Goal: Task Accomplishment & Management: Manage account settings

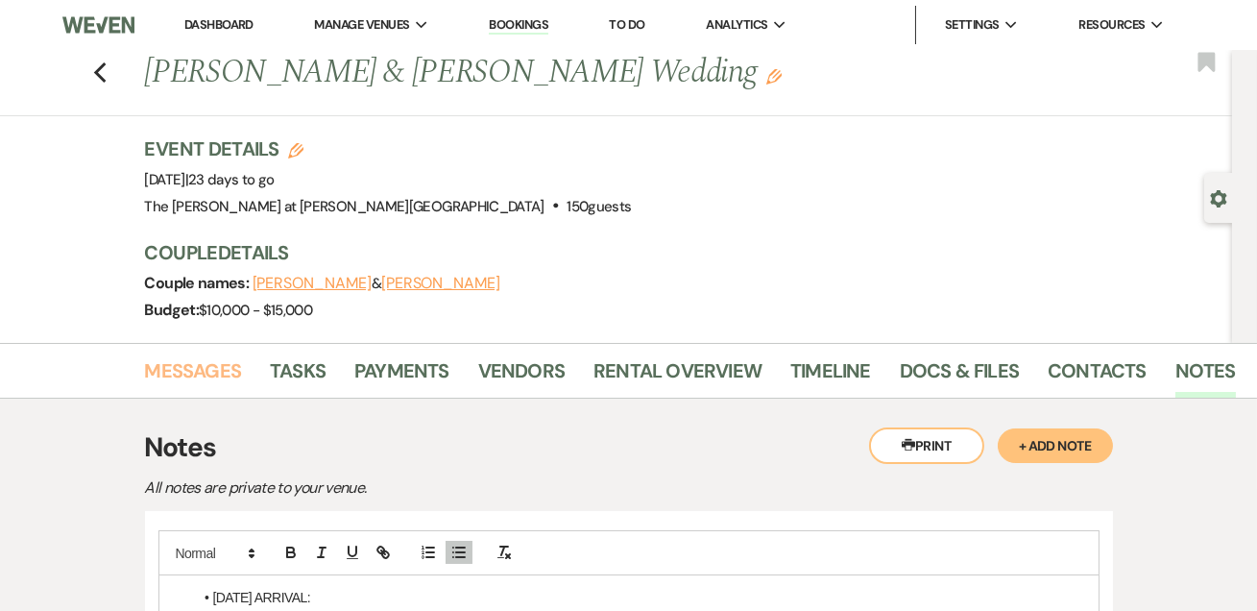
drag, startPoint x: 160, startPoint y: 363, endPoint x: 200, endPoint y: 346, distance: 43.0
click at [160, 362] on link "Messages" at bounding box center [193, 376] width 97 height 42
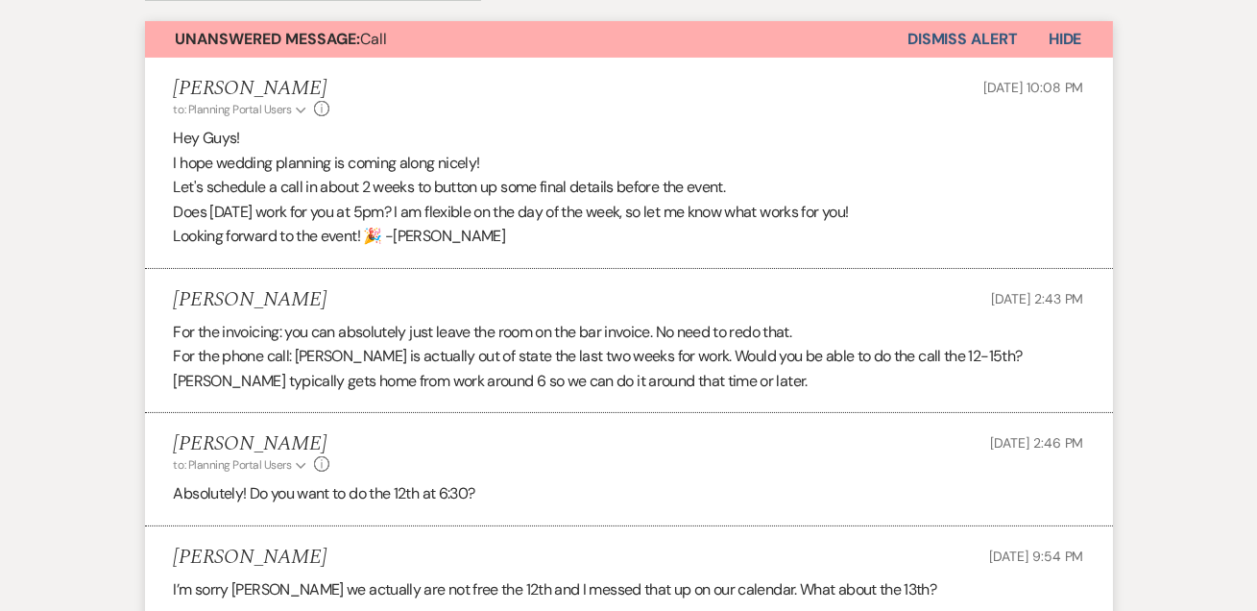
scroll to position [582, 0]
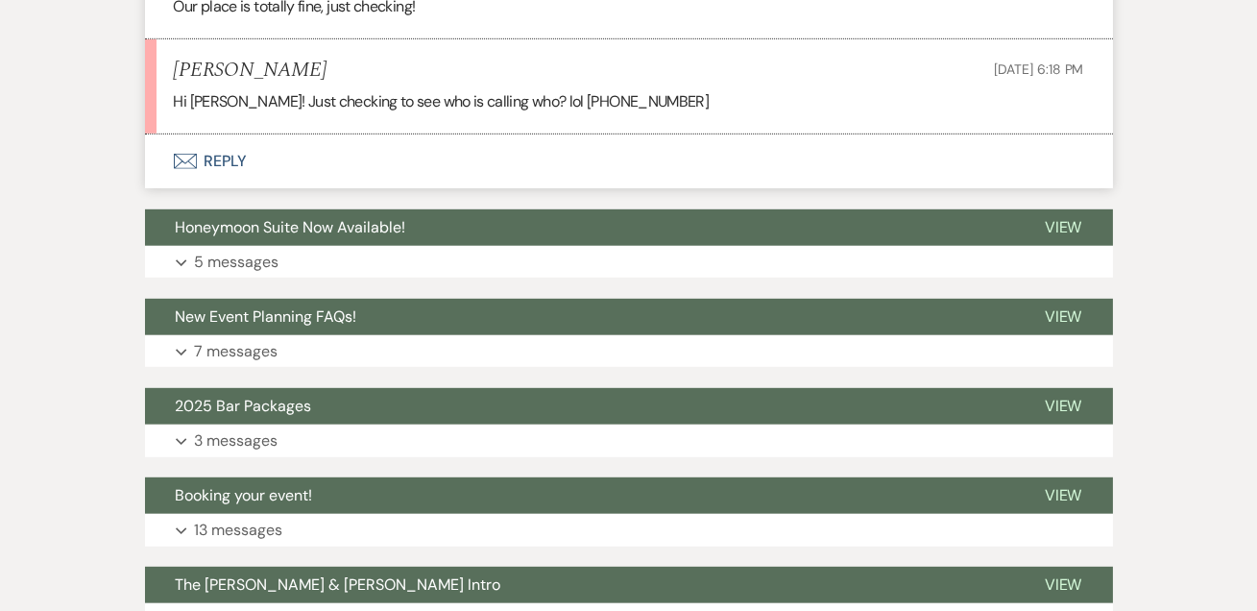
click at [224, 173] on button "Envelope Reply" at bounding box center [629, 161] width 968 height 54
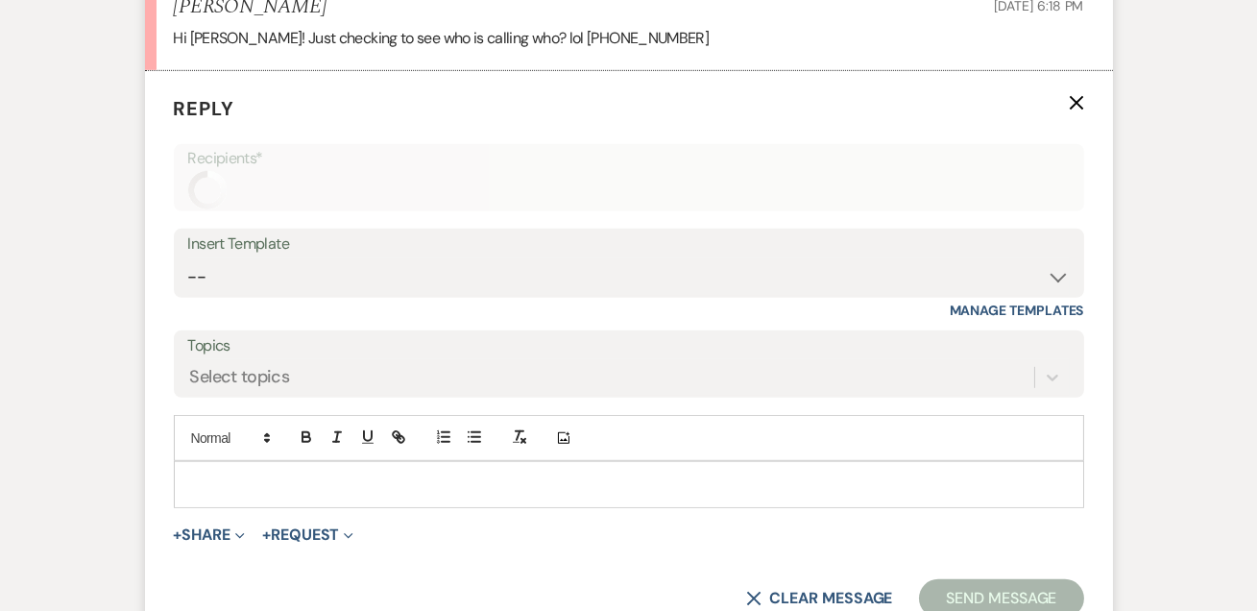
scroll to position [2315, 0]
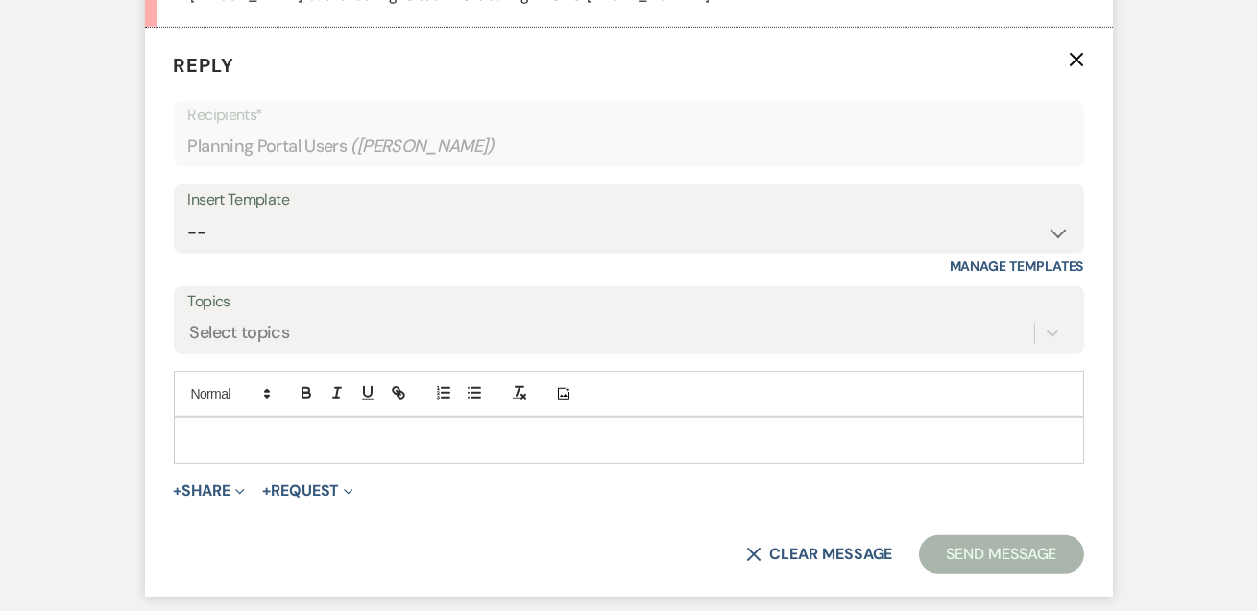
click at [283, 447] on div at bounding box center [629, 440] width 909 height 44
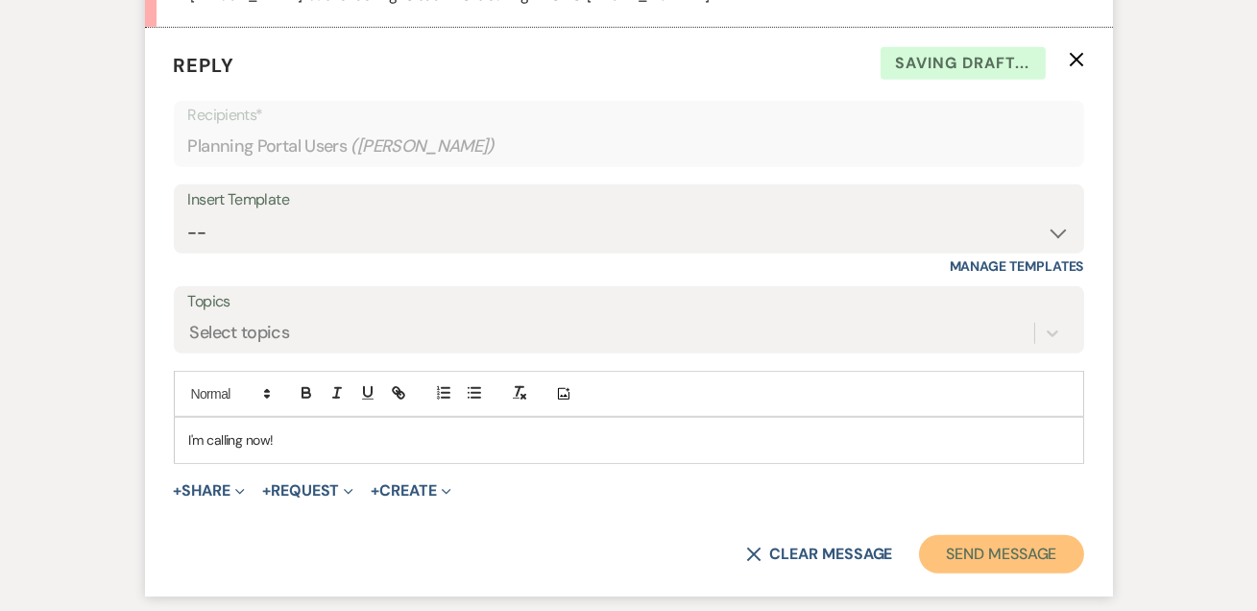
click at [940, 548] on button "Send Message" at bounding box center [1001, 554] width 164 height 38
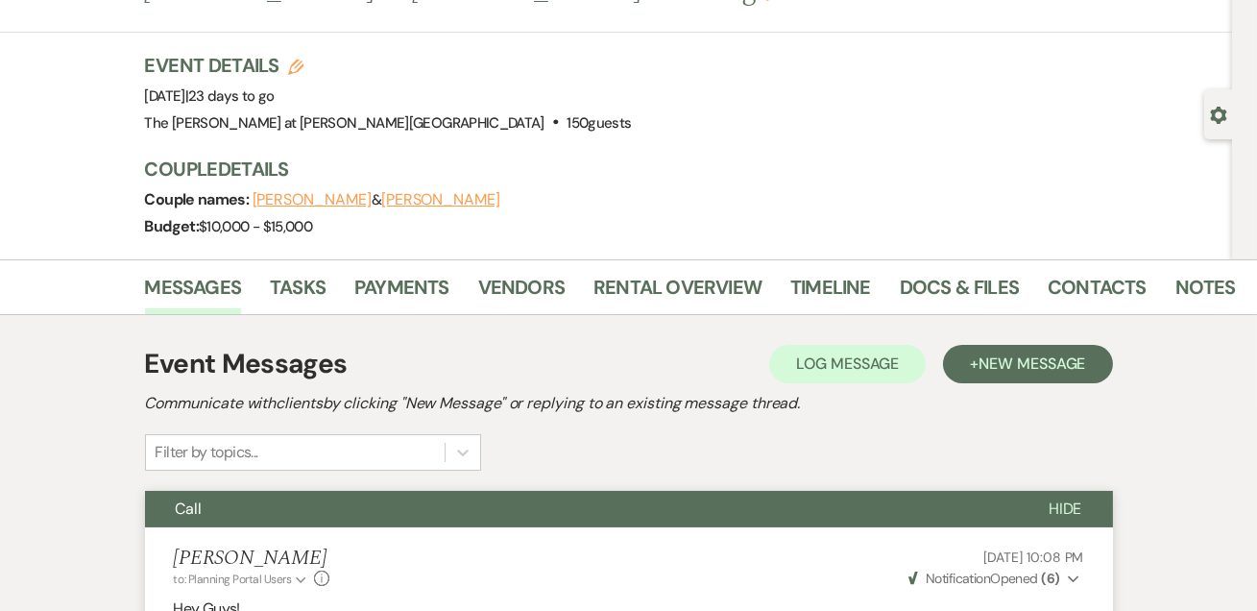
scroll to position [116, 0]
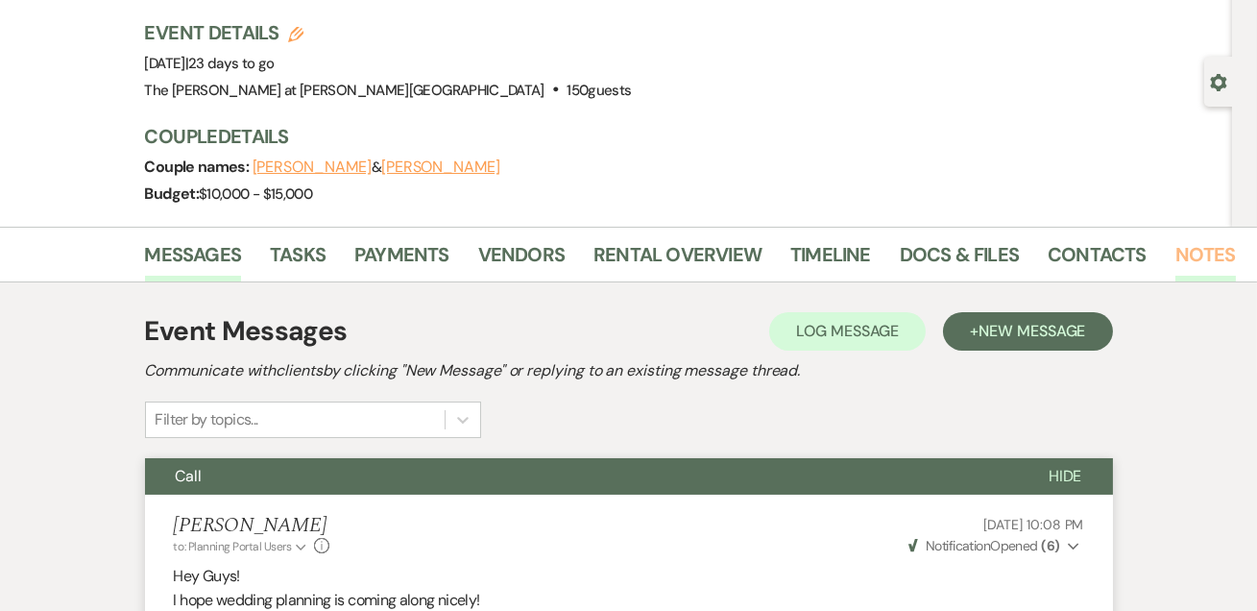
click at [1199, 250] on link "Notes" at bounding box center [1206, 260] width 61 height 42
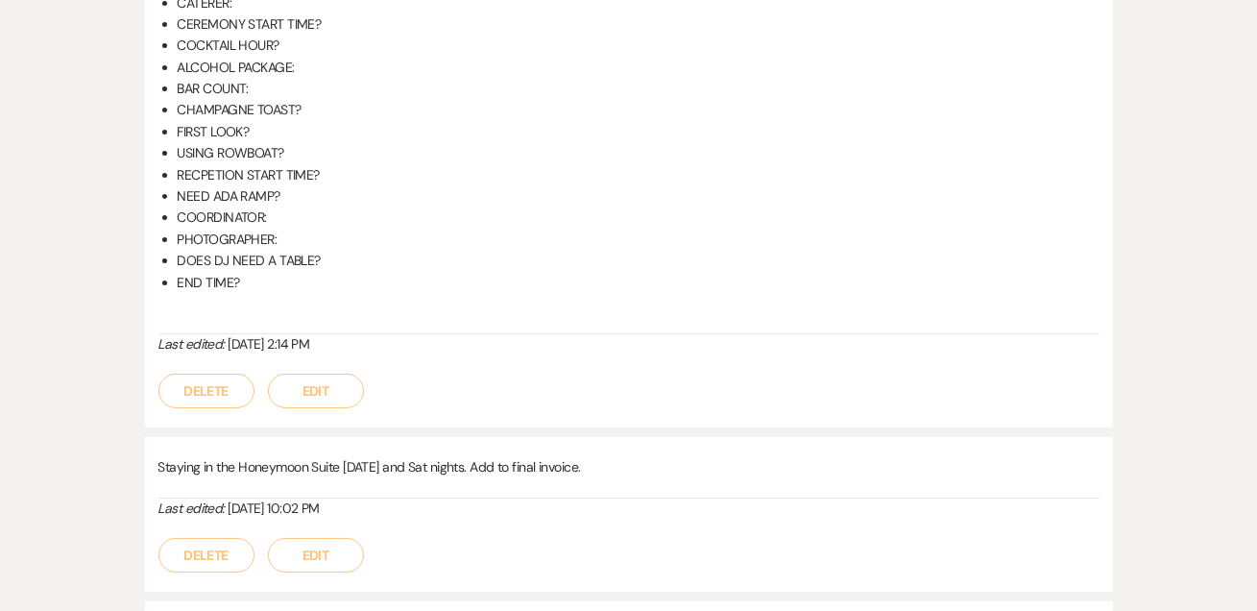
scroll to position [698, 0]
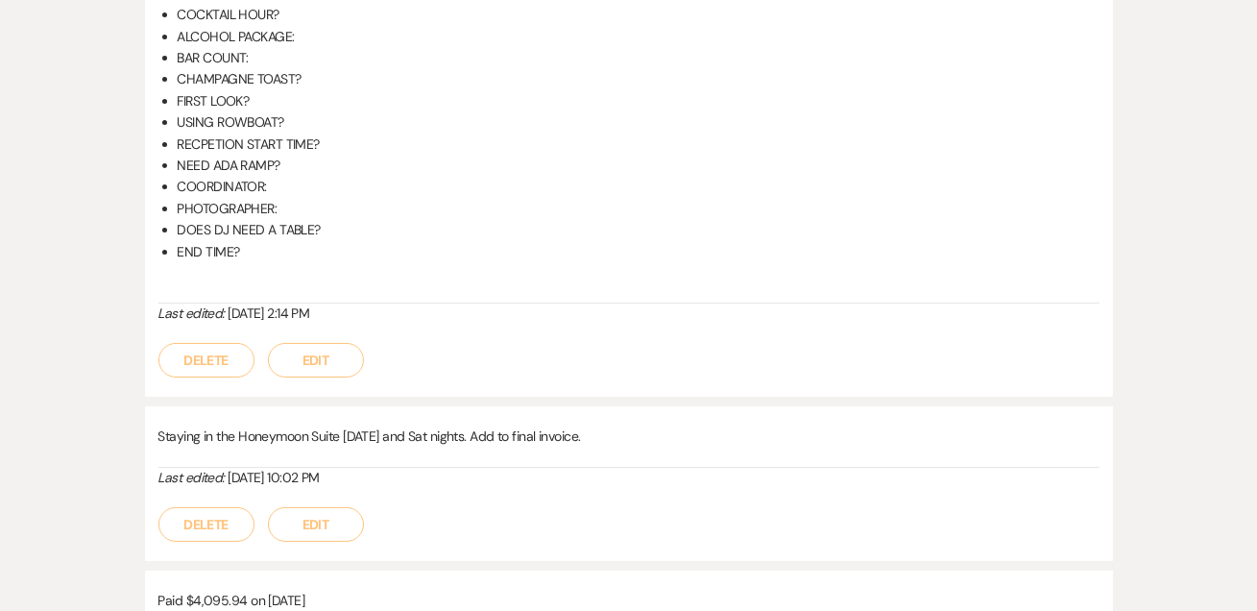
click at [341, 365] on button "Edit" at bounding box center [316, 360] width 96 height 35
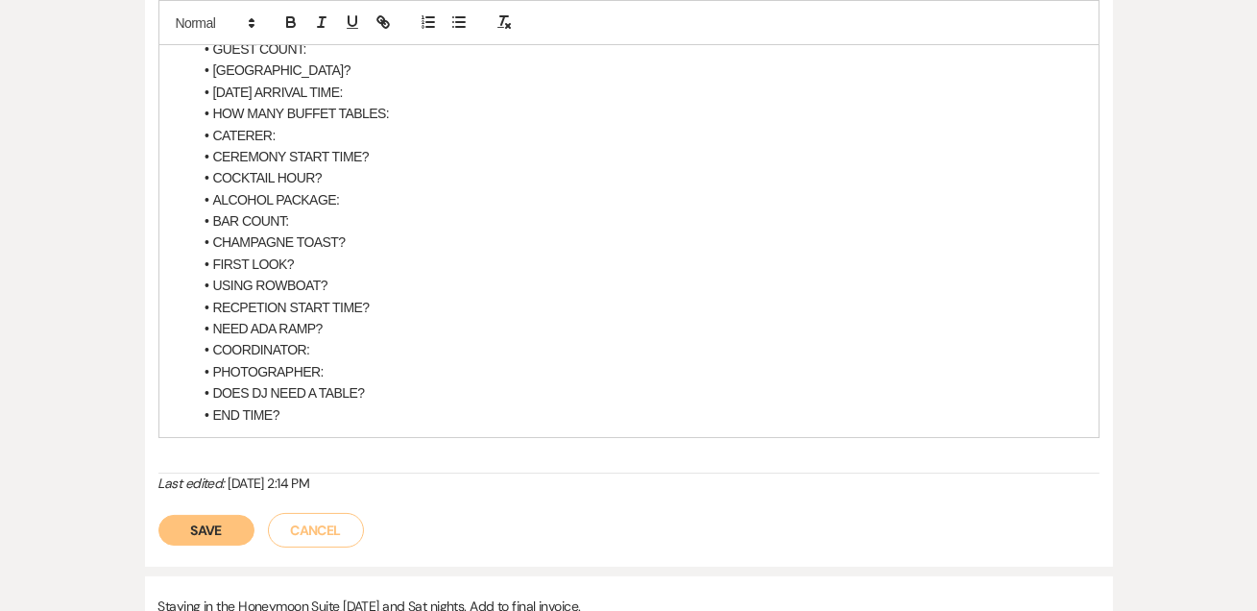
scroll to position [465, 0]
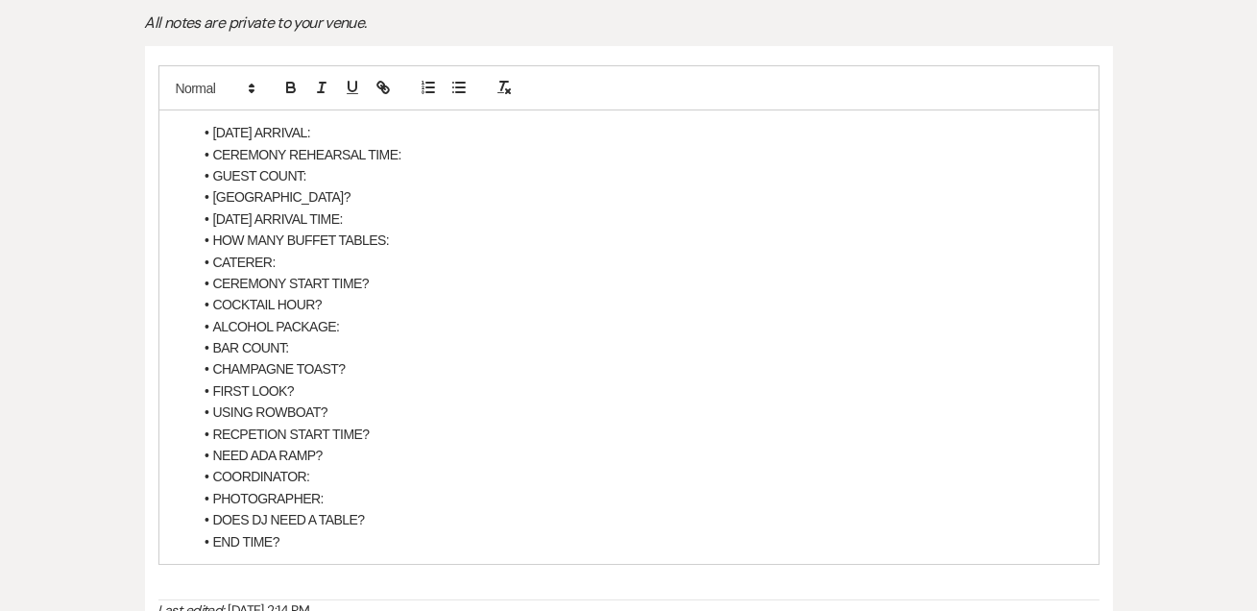
click at [380, 117] on div "[DATE] ARRIVAL: CEREMONY REHEARSAL TIME: GUEST COUNT: [GEOGRAPHIC_DATA]? [DATE]…" at bounding box center [628, 336] width 939 height 453
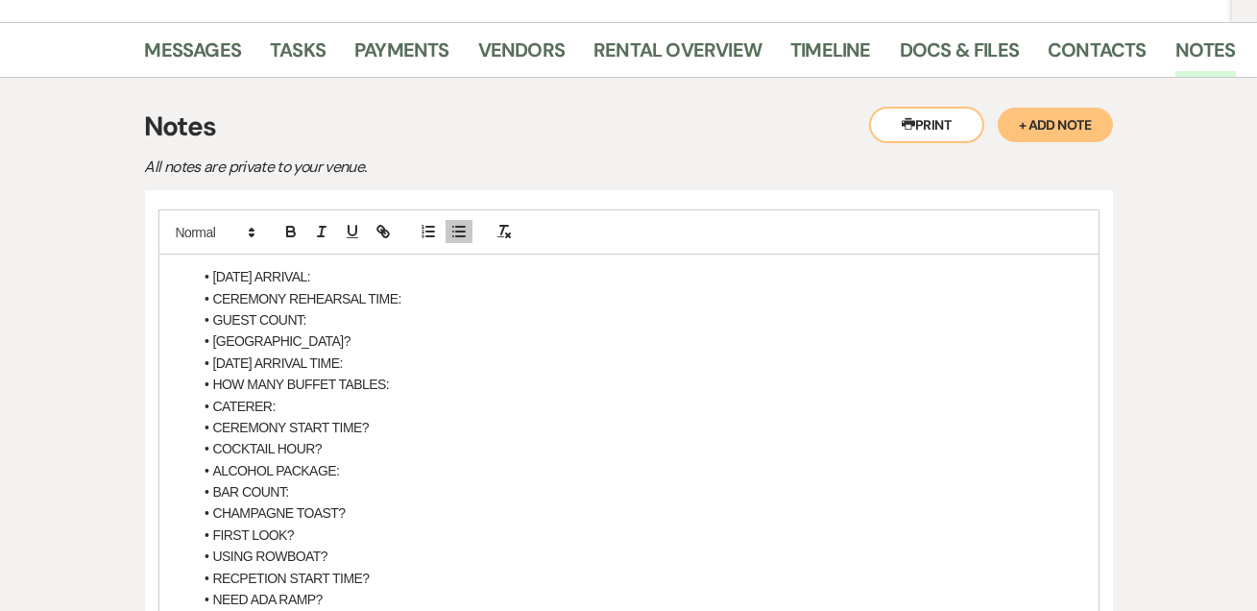
scroll to position [349, 0]
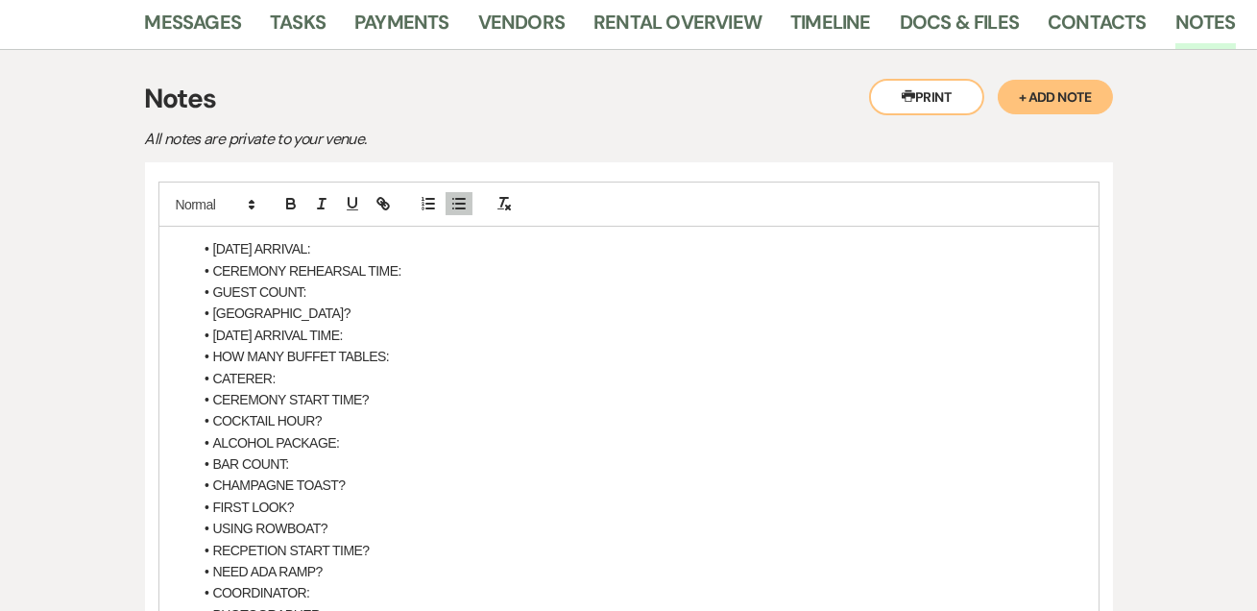
click at [336, 288] on li "GUEST COUNT:" at bounding box center [638, 291] width 891 height 21
click at [339, 285] on li "GUEST COUNT: 118" at bounding box center [638, 291] width 891 height 21
click at [330, 244] on li "[DATE] ARRIVAL:" at bounding box center [638, 248] width 891 height 21
click at [416, 263] on li "CEREMONY REHEARSAL TIME:" at bounding box center [638, 270] width 891 height 21
click at [379, 244] on li "[DATE] ARRIVAL:" at bounding box center [638, 248] width 891 height 21
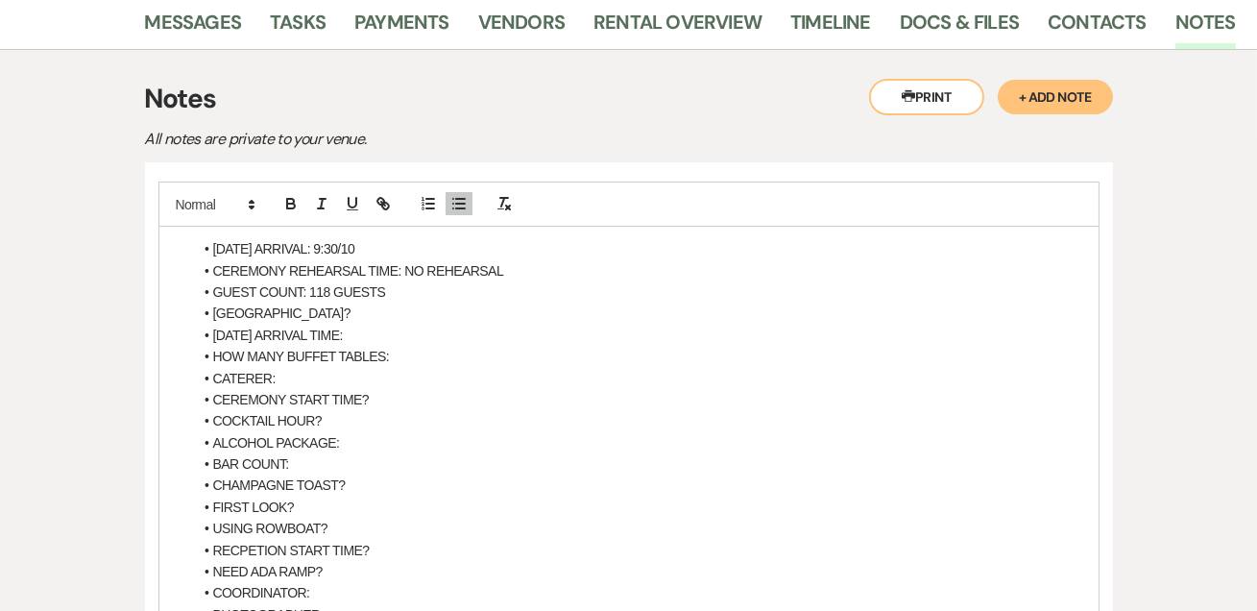
click at [469, 281] on li "GUEST COUNT: 118 GUESTS" at bounding box center [638, 291] width 891 height 21
click at [390, 308] on li "[GEOGRAPHIC_DATA]?" at bounding box center [638, 313] width 891 height 21
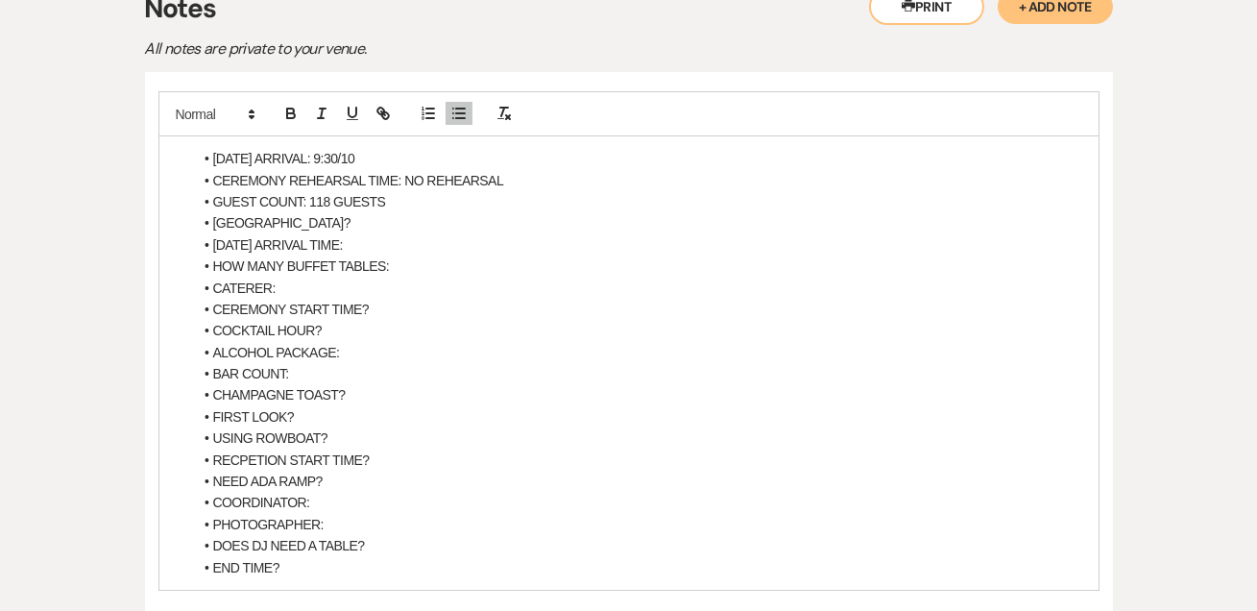
scroll to position [465, 0]
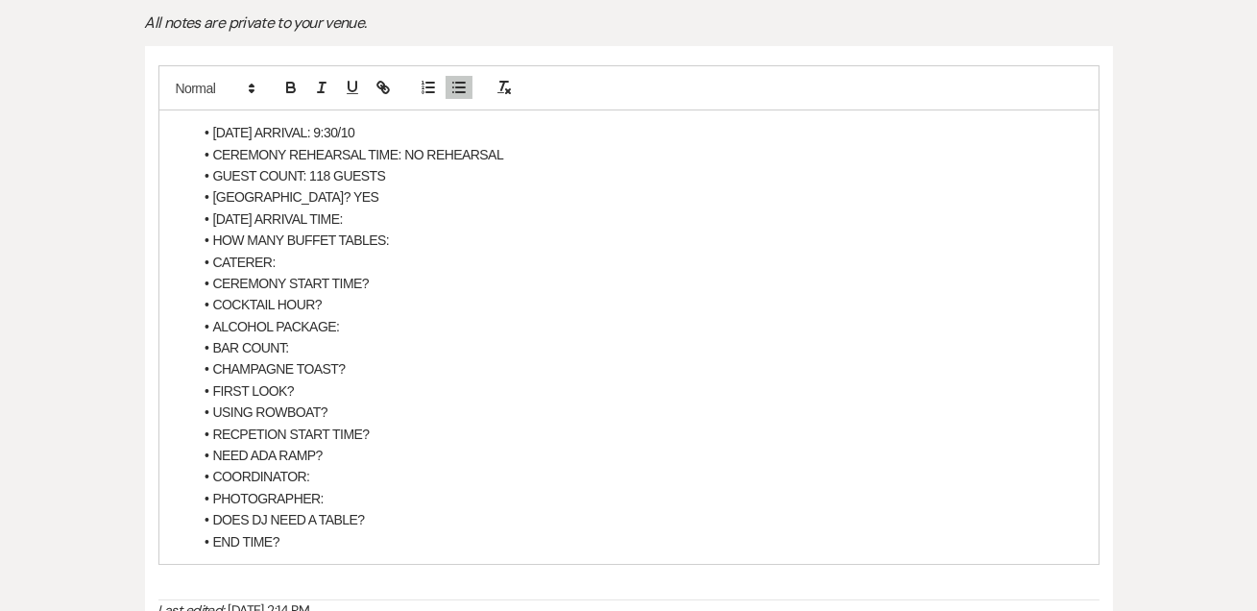
click at [386, 282] on li "CEREMONY START TIME?" at bounding box center [638, 283] width 891 height 21
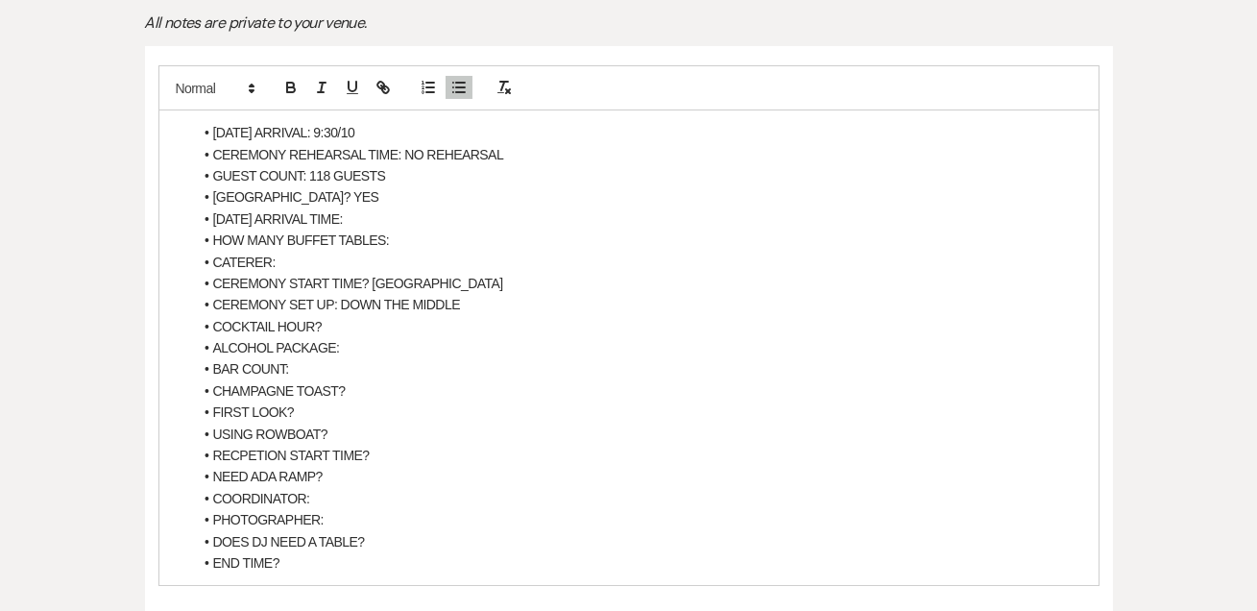
click at [402, 216] on li "[DATE] ARRIVAL TIME:" at bounding box center [638, 218] width 891 height 21
click at [499, 230] on li "HOW MANY BUFFET TABLES:" at bounding box center [638, 240] width 891 height 21
click at [376, 135] on li "[DATE] ARRIVAL: 9:30/10" at bounding box center [638, 132] width 891 height 21
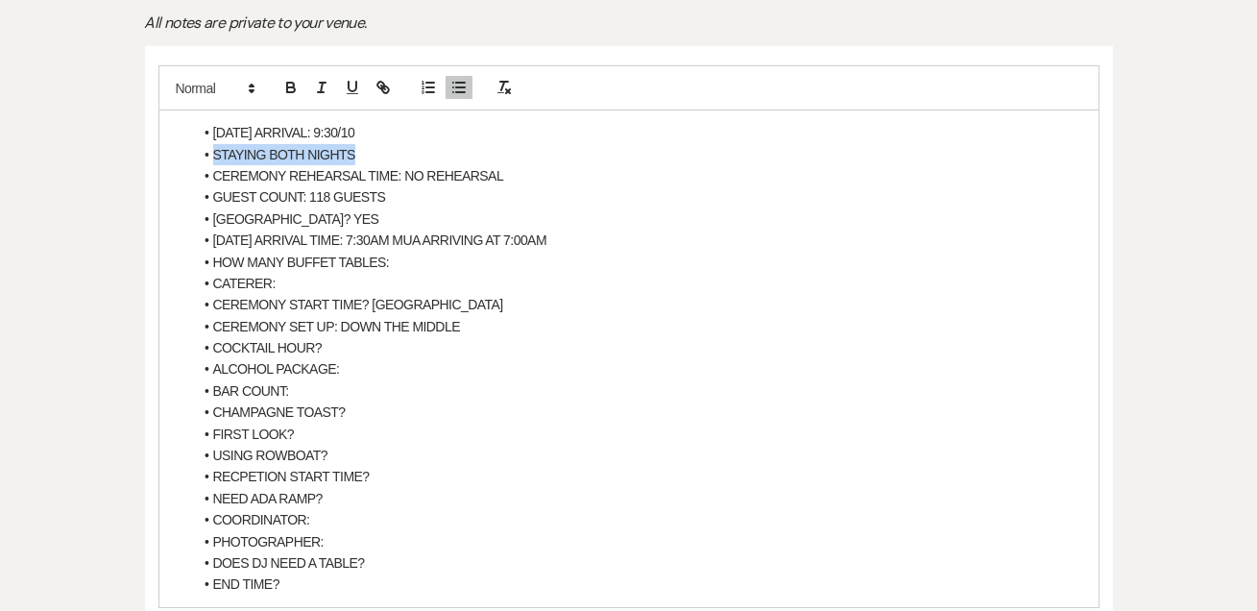
drag, startPoint x: 361, startPoint y: 154, endPoint x: 215, endPoint y: 157, distance: 146.0
click at [215, 157] on li "STAYING BOTH NIGHTS" at bounding box center [638, 154] width 891 height 21
click at [287, 87] on icon "button" at bounding box center [291, 89] width 8 height 5
drag, startPoint x: 385, startPoint y: 137, endPoint x: 395, endPoint y: 148, distance: 14.3
click at [395, 148] on ul "[DATE] ARRIVAL: 9:30/10 STAYING BOTH NIGHTS CEREMONY REHEARSAL TIME: NO REHEARS…" at bounding box center [638, 359] width 891 height 474
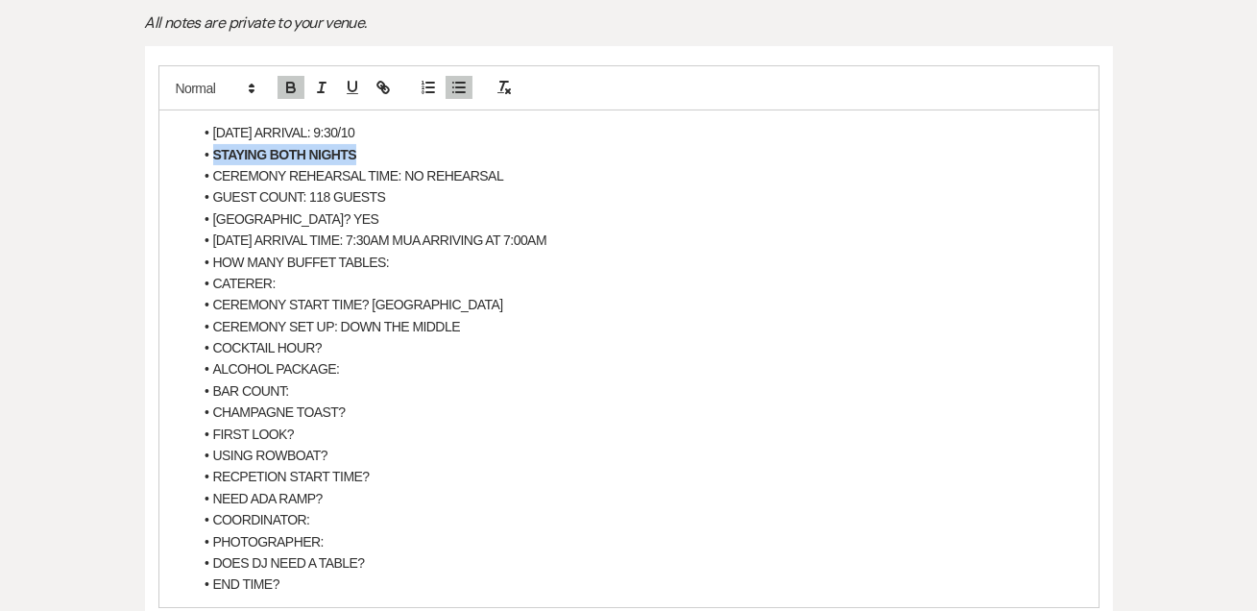
click at [395, 148] on li "STAYING BOTH NIGHTS" at bounding box center [638, 154] width 891 height 21
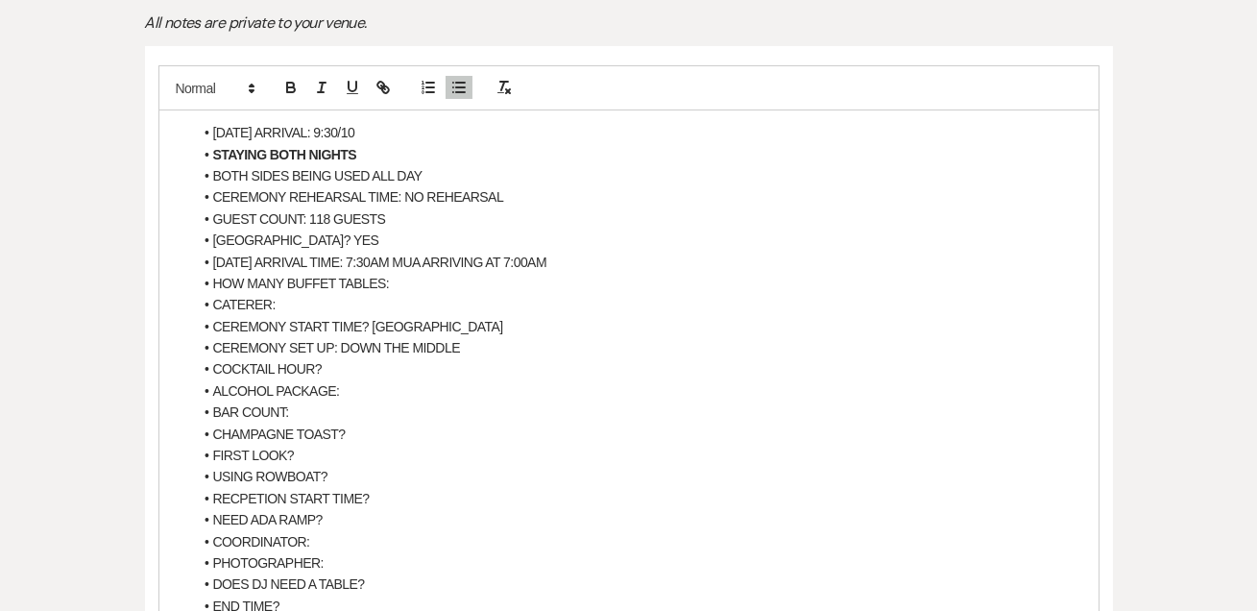
click at [422, 209] on li "GUEST COUNT: 118 GUESTS" at bounding box center [638, 218] width 891 height 21
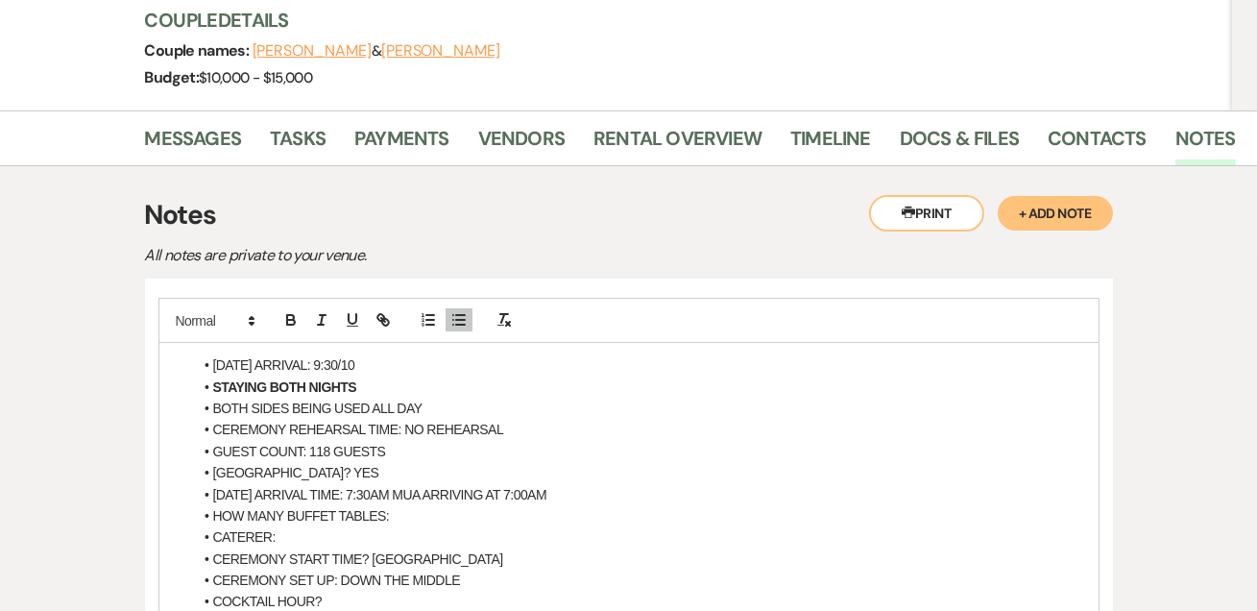
scroll to position [698, 0]
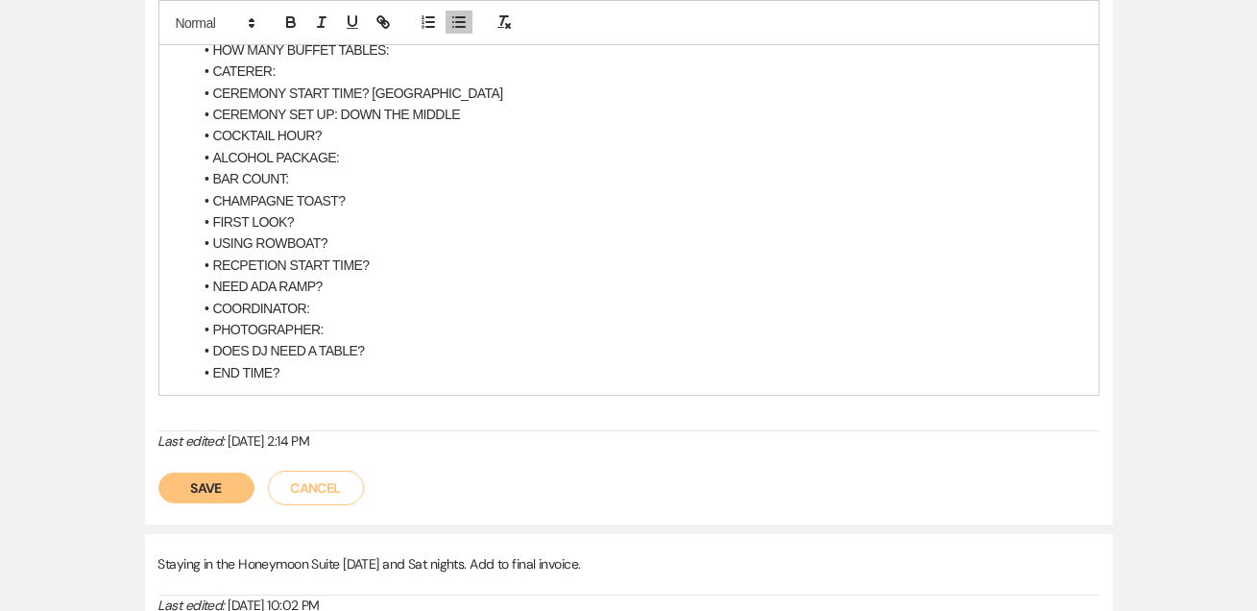
click at [196, 484] on button "Save" at bounding box center [206, 488] width 96 height 31
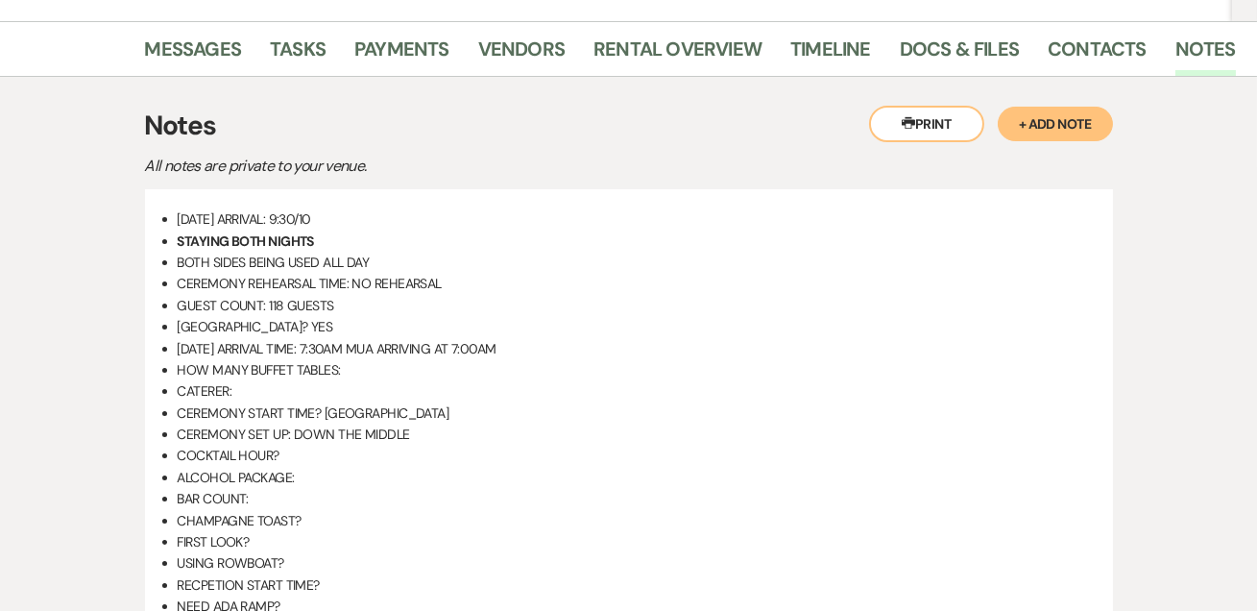
scroll to position [232, 0]
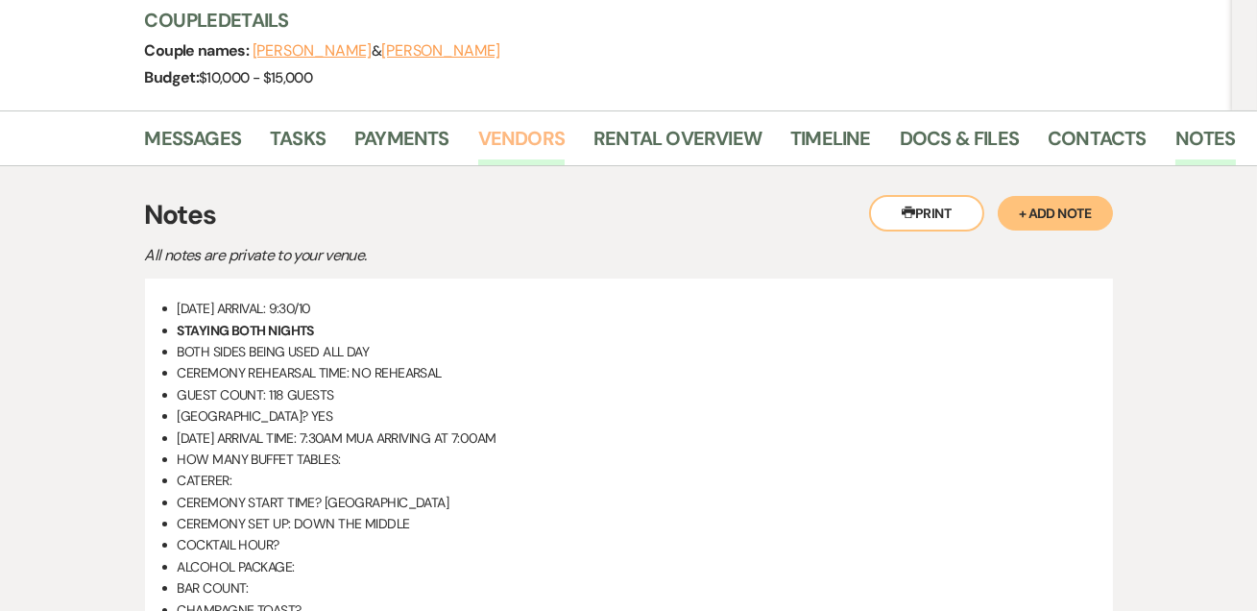
click at [503, 138] on link "Vendors" at bounding box center [521, 144] width 86 height 42
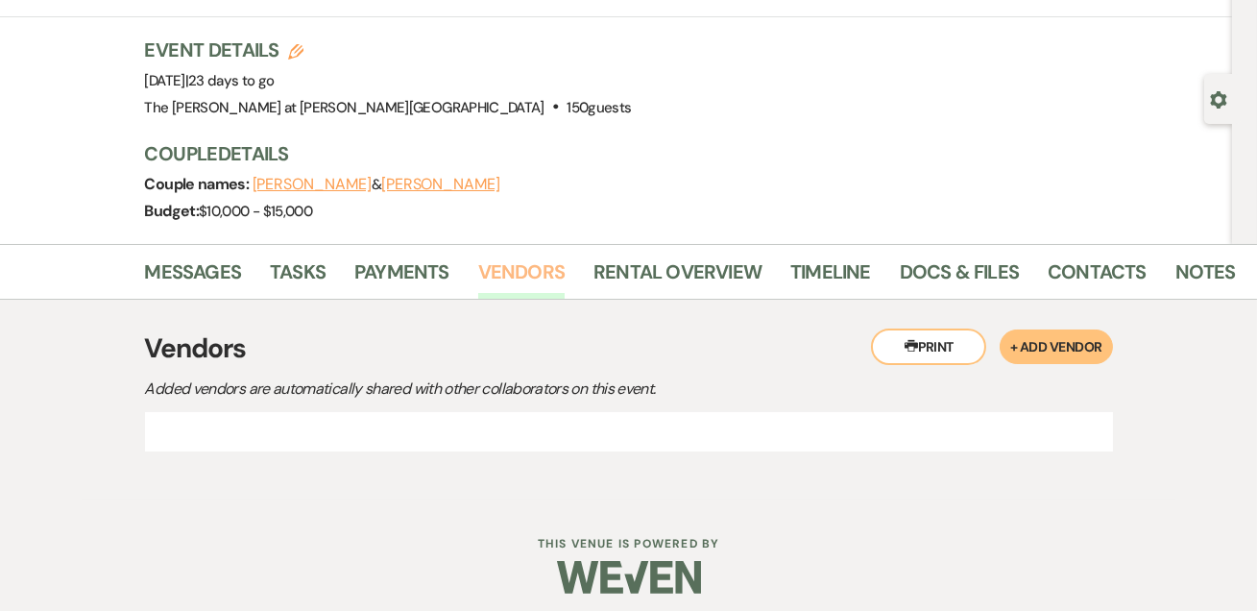
scroll to position [232, 0]
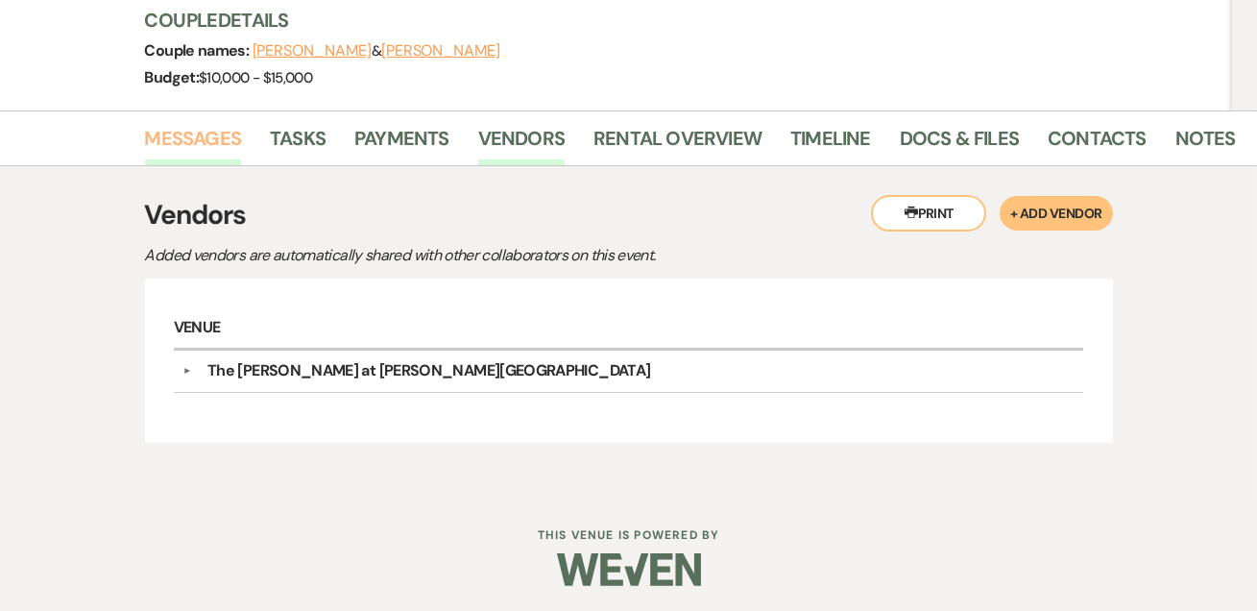
click at [199, 134] on link "Messages" at bounding box center [193, 144] width 97 height 42
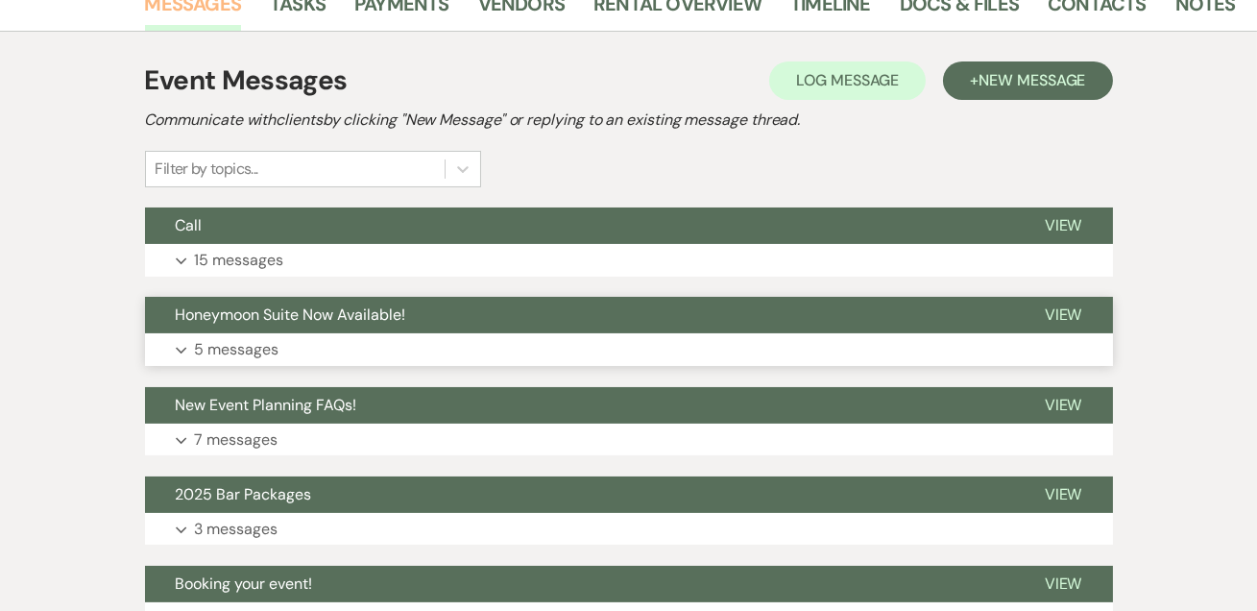
scroll to position [465, 0]
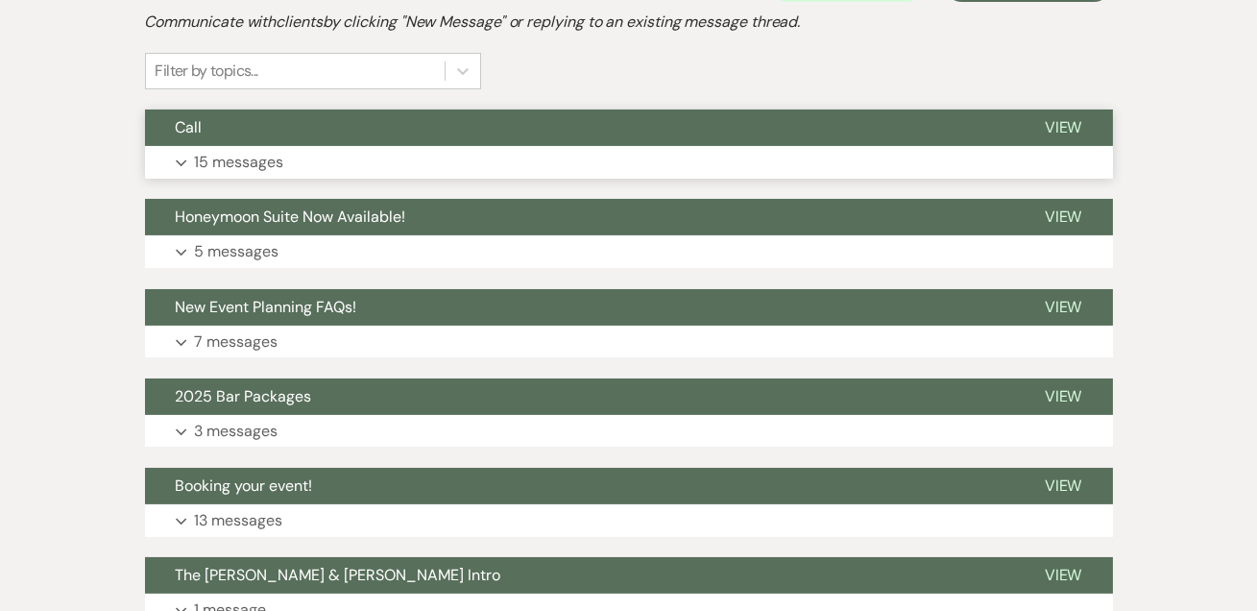
click at [270, 164] on p "15 messages" at bounding box center [239, 162] width 89 height 25
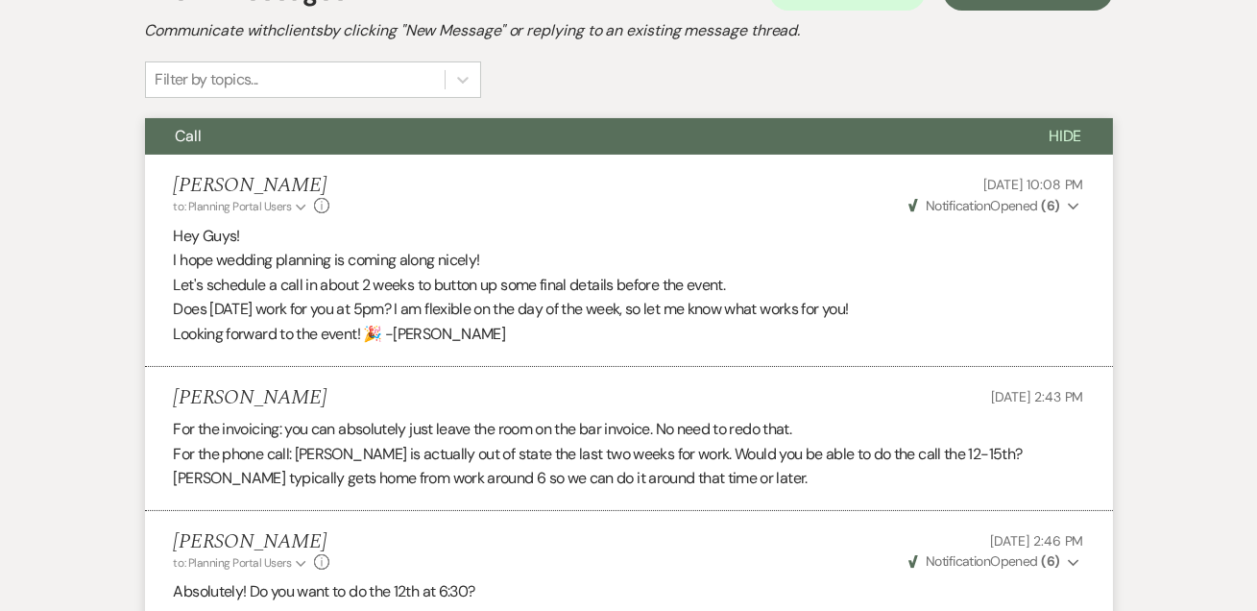
scroll to position [0, 0]
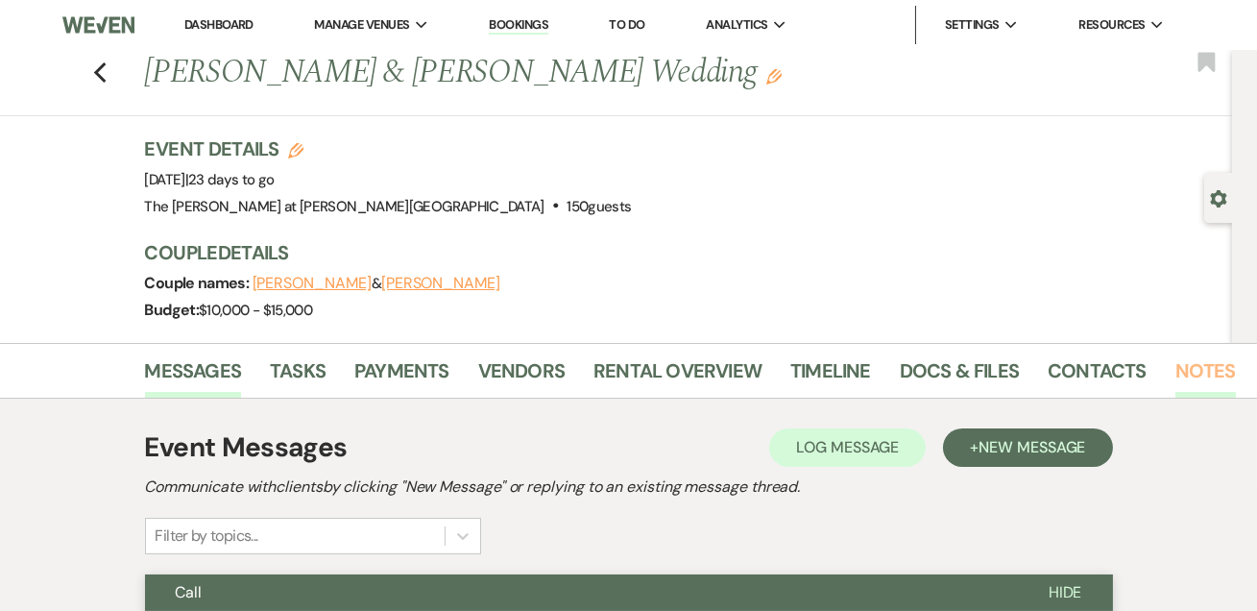
click at [1210, 370] on link "Notes" at bounding box center [1206, 376] width 61 height 42
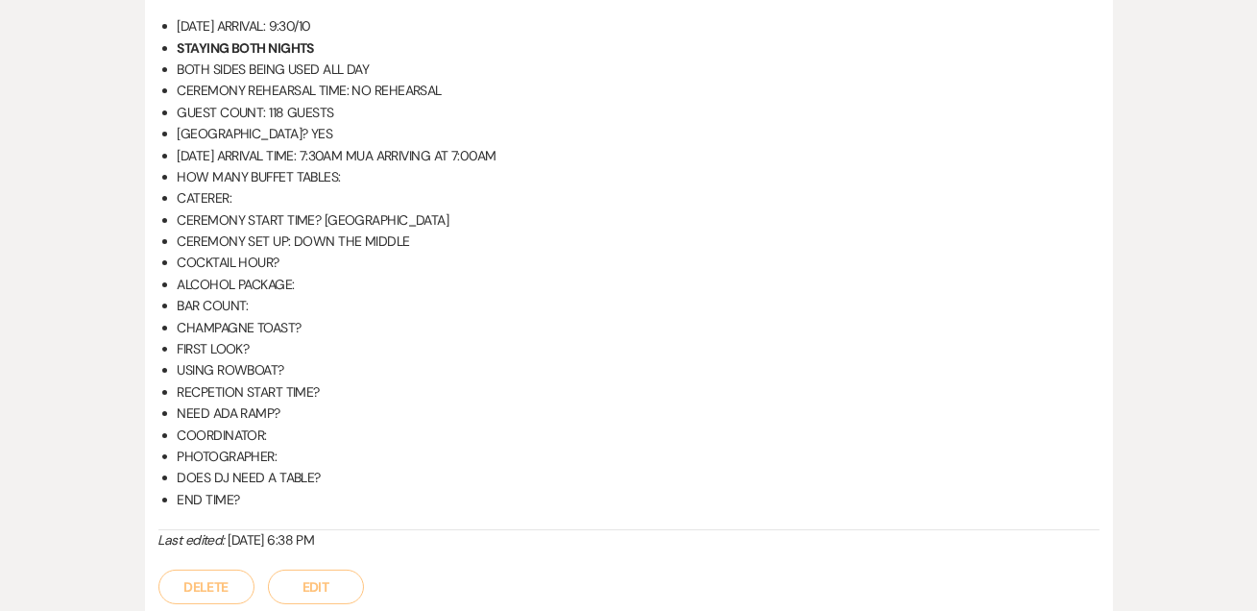
scroll to position [582, 0]
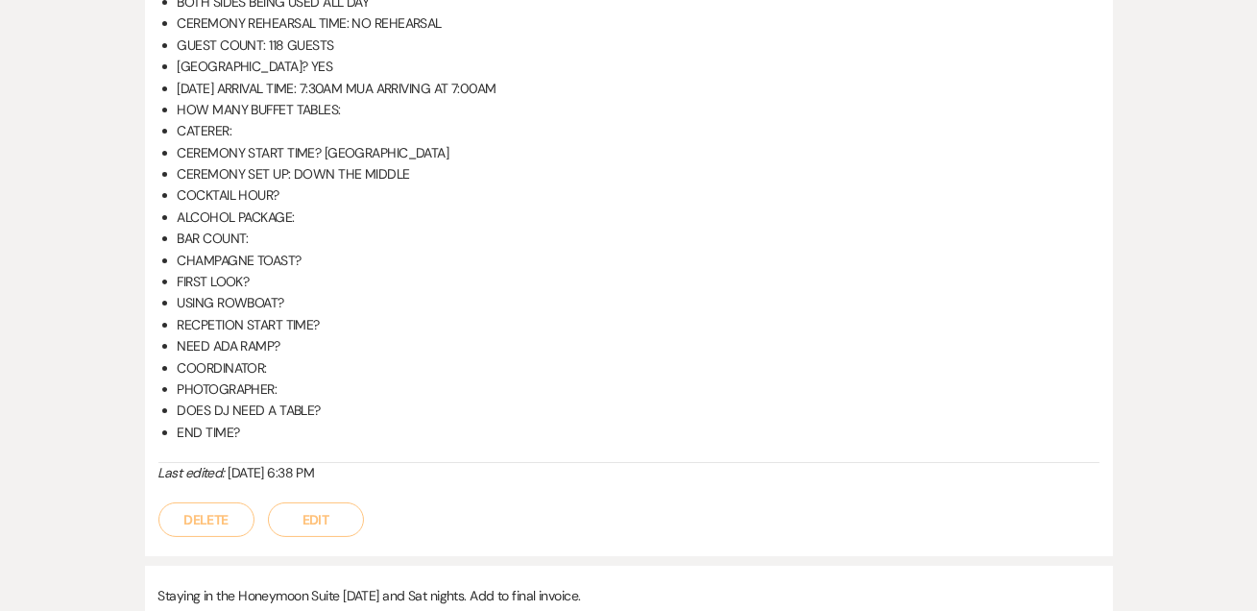
click at [300, 534] on button "Edit" at bounding box center [316, 519] width 96 height 35
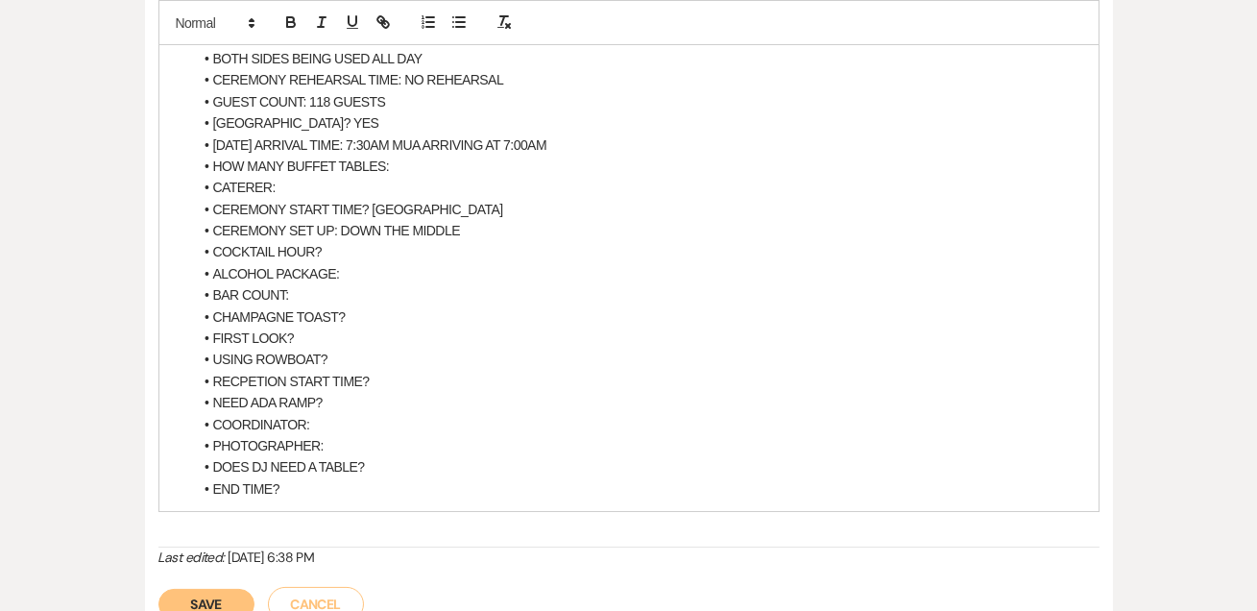
click at [315, 189] on li "CATERER:" at bounding box center [638, 187] width 891 height 21
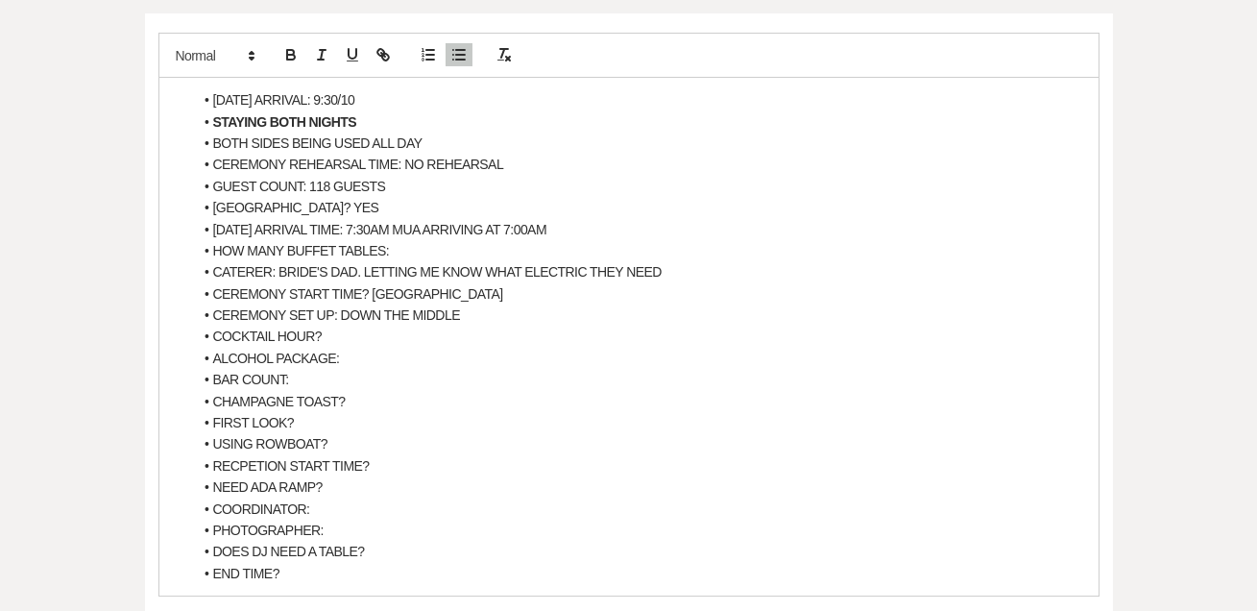
scroll to position [465, 0]
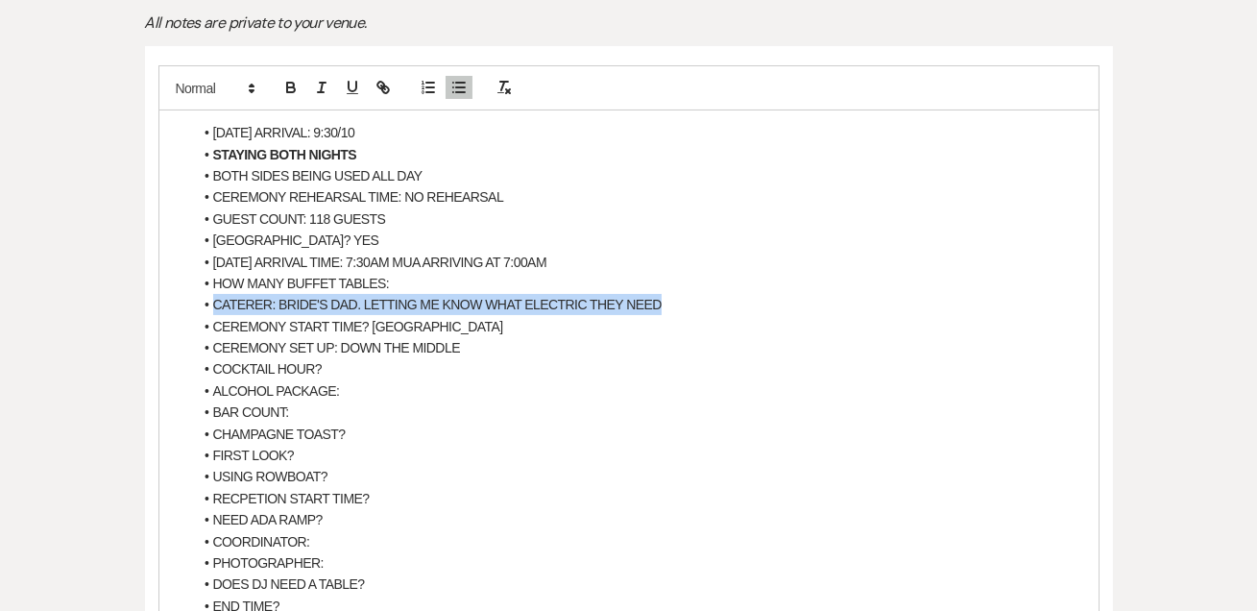
drag, startPoint x: 213, startPoint y: 301, endPoint x: 676, endPoint y: 304, distance: 463.0
click at [676, 304] on li "CATERER: BRIDE'S DAD. LETTING ME KNOW WHAT ELECTRIC THEY NEED" at bounding box center [638, 304] width 891 height 21
click at [295, 80] on icon "button" at bounding box center [290, 87] width 17 height 17
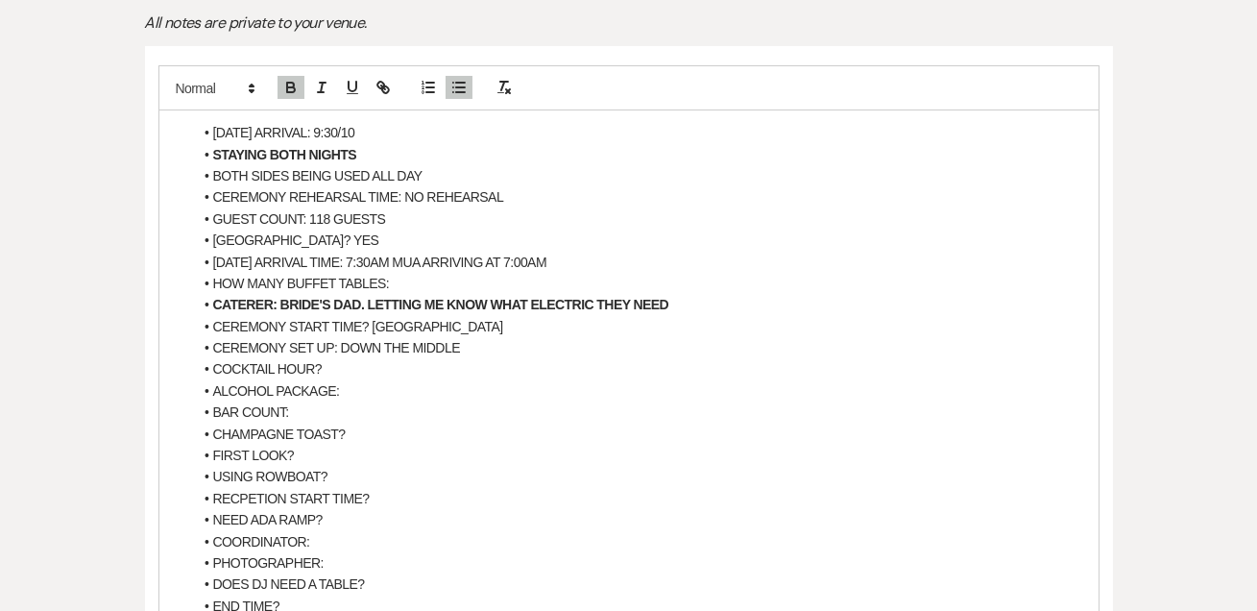
click at [770, 308] on li "CATERER: BRIDE'S DAD. LETTING ME KNOW WHAT ELECTRIC THEY NEED" at bounding box center [638, 304] width 891 height 21
click at [434, 316] on li "CEREMONY START TIME? [GEOGRAPHIC_DATA]" at bounding box center [638, 326] width 891 height 21
click at [318, 363] on li "COCKTAIL HOUR?" at bounding box center [638, 368] width 891 height 21
click at [366, 386] on li "ALCOHOL PACKAGE:" at bounding box center [638, 390] width 891 height 21
click at [360, 358] on li "COCKTAIL HOUR? 4:30" at bounding box center [638, 368] width 891 height 21
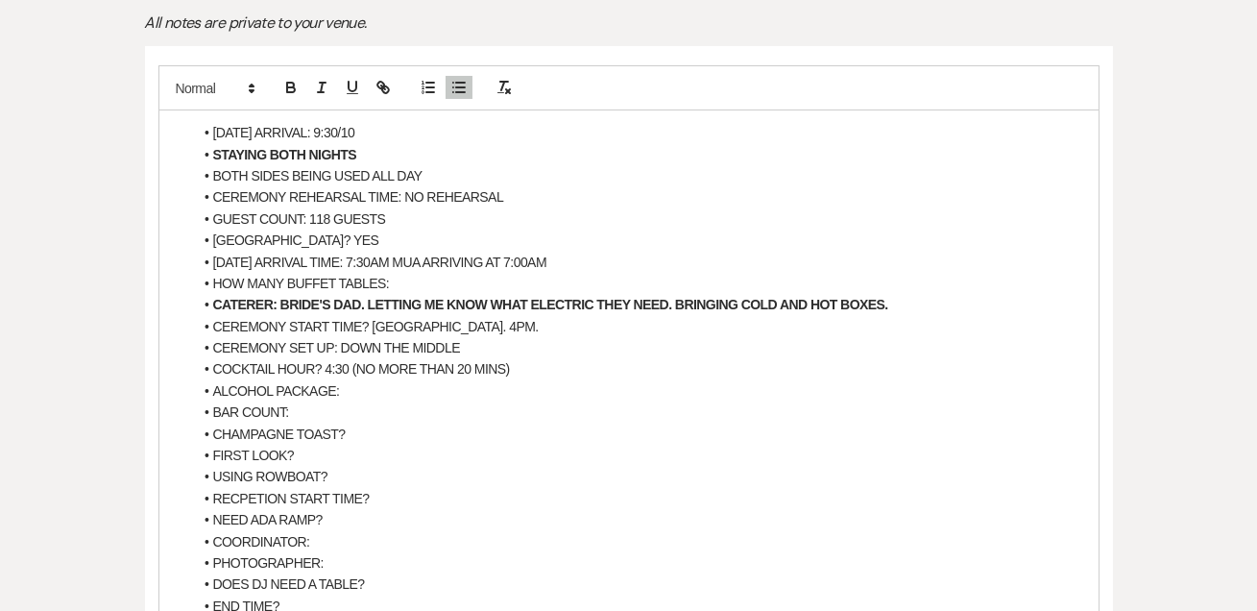
click at [426, 386] on li "ALCOHOL PACKAGE:" at bounding box center [638, 390] width 891 height 21
click at [325, 409] on li "BAR COUNT:" at bounding box center [638, 412] width 891 height 21
click at [384, 419] on li "BAR COUNT: 100" at bounding box center [638, 412] width 891 height 21
click at [354, 426] on li "CHAMPAGNE TOAST?" at bounding box center [638, 434] width 891 height 21
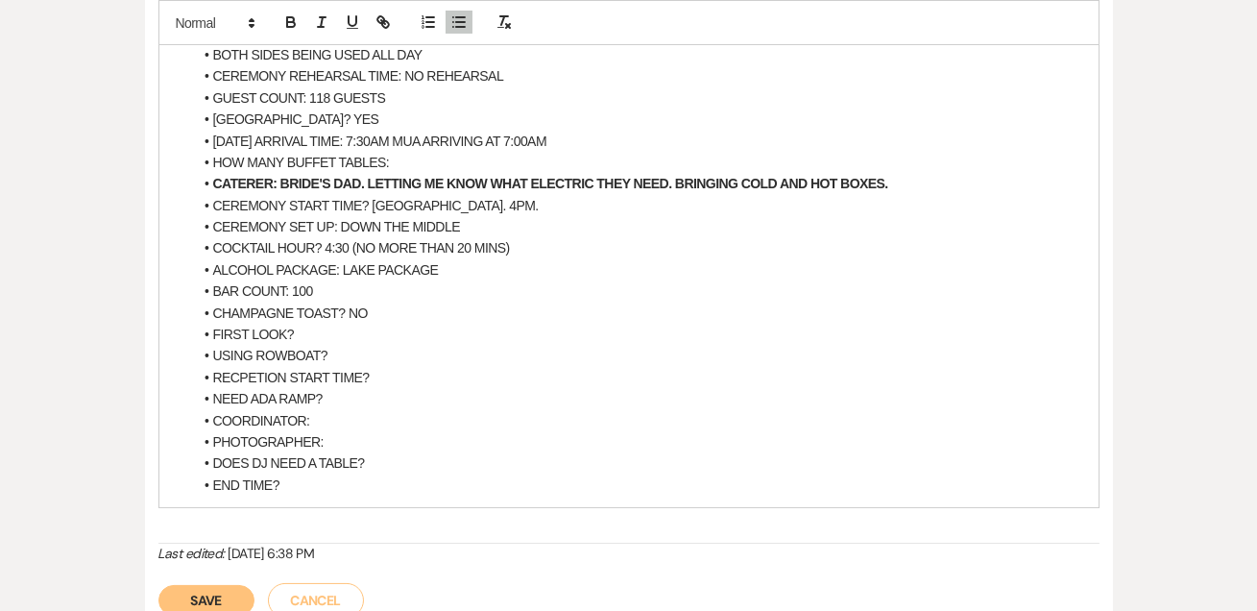
scroll to position [698, 0]
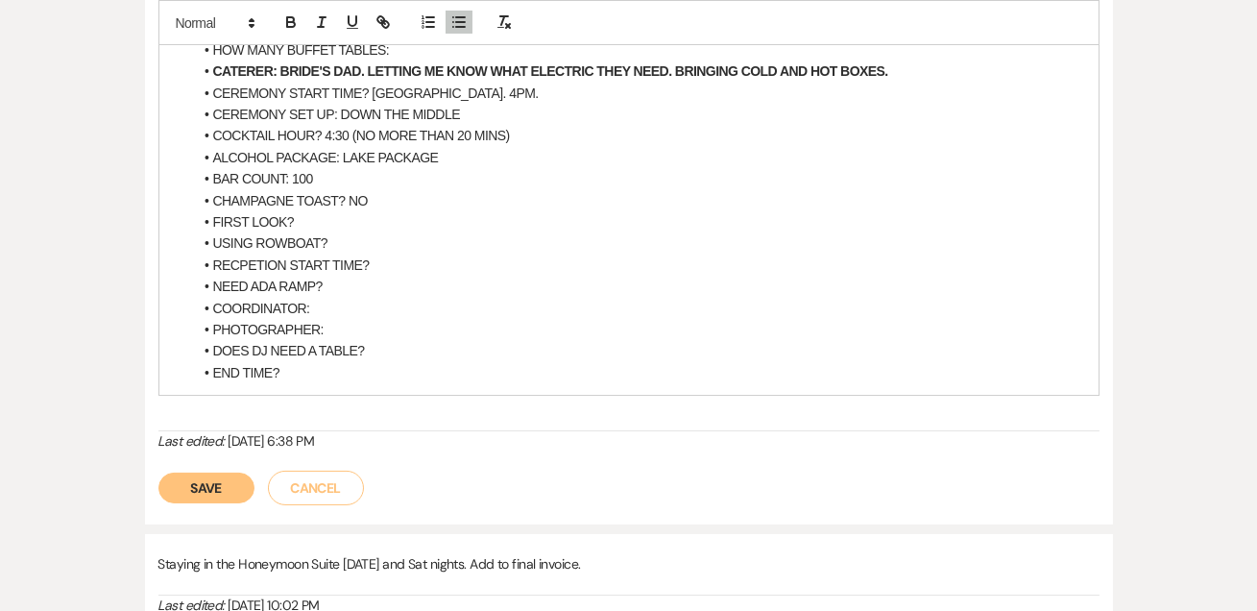
click at [387, 229] on li "FIRST LOOK?" at bounding box center [638, 221] width 891 height 21
click at [329, 220] on li "FIRST LOOK?" at bounding box center [638, 221] width 891 height 21
click at [343, 239] on li "USING ROWBOAT?" at bounding box center [638, 242] width 891 height 21
click at [342, 212] on li "FIRST LOOK? YES" at bounding box center [638, 221] width 891 height 21
click at [479, 223] on li "FIRST LOOK? YES AROUND 1PM" at bounding box center [638, 221] width 891 height 21
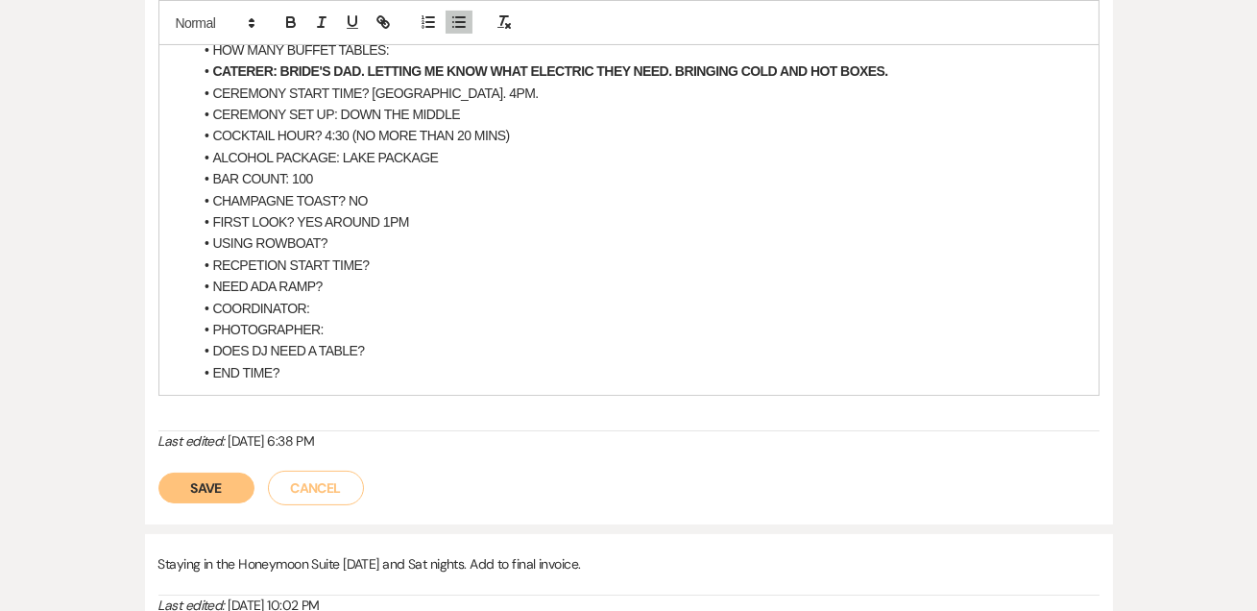
click at [345, 232] on li "USING ROWBOAT?" at bounding box center [638, 242] width 891 height 21
click at [389, 260] on li "RECPETION START TIME?" at bounding box center [638, 265] width 891 height 21
click at [386, 280] on li "NEED ADA RAMP?" at bounding box center [638, 286] width 891 height 21
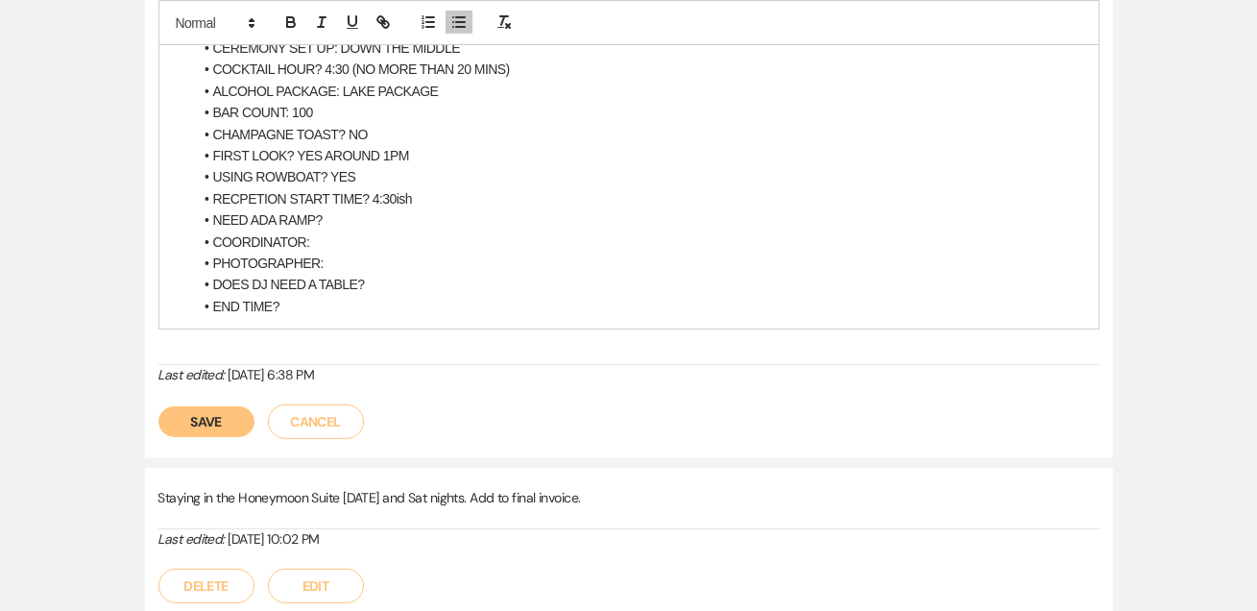
scroll to position [815, 0]
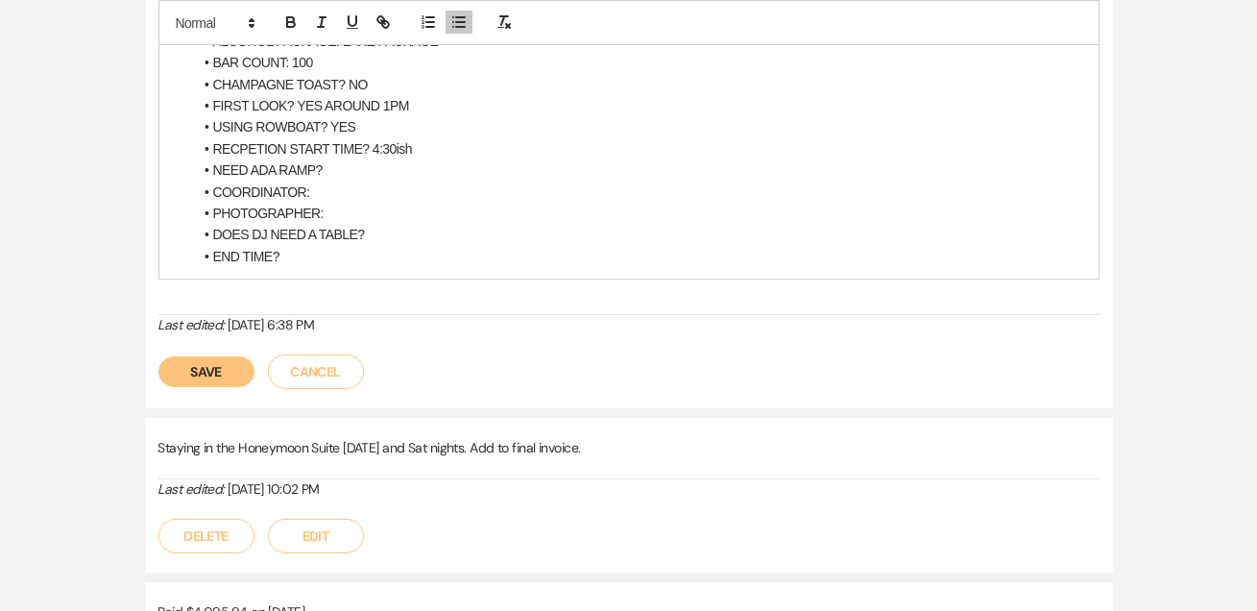
click at [385, 122] on li "USING ROWBOAT? YES" at bounding box center [638, 126] width 891 height 21
click at [389, 159] on li "NEED ADA RAMP?" at bounding box center [638, 169] width 891 height 21
drag, startPoint x: 332, startPoint y: 163, endPoint x: 217, endPoint y: 172, distance: 115.6
click at [217, 172] on li "NEED ADA RAMP?" at bounding box center [638, 169] width 891 height 21
click at [352, 170] on li "NEED ADA RAMP?" at bounding box center [638, 169] width 891 height 21
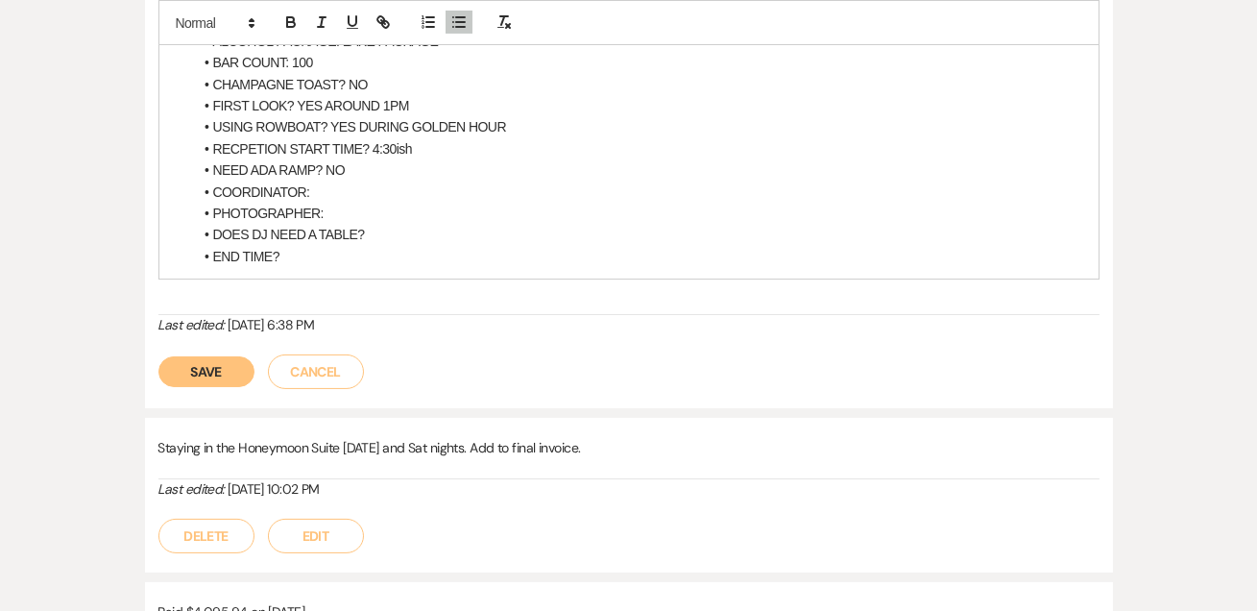
click at [322, 186] on li "COORDINATOR:" at bounding box center [638, 192] width 891 height 21
drag, startPoint x: 213, startPoint y: 183, endPoint x: 543, endPoint y: 181, distance: 329.5
click at [543, 182] on li "COORDINATOR: BRIDE'S BROTHER [PERSON_NAME]" at bounding box center [638, 192] width 891 height 21
click at [283, 19] on icon "button" at bounding box center [290, 21] width 17 height 17
click at [520, 214] on li "PHOTOGRAPHER:" at bounding box center [638, 213] width 891 height 21
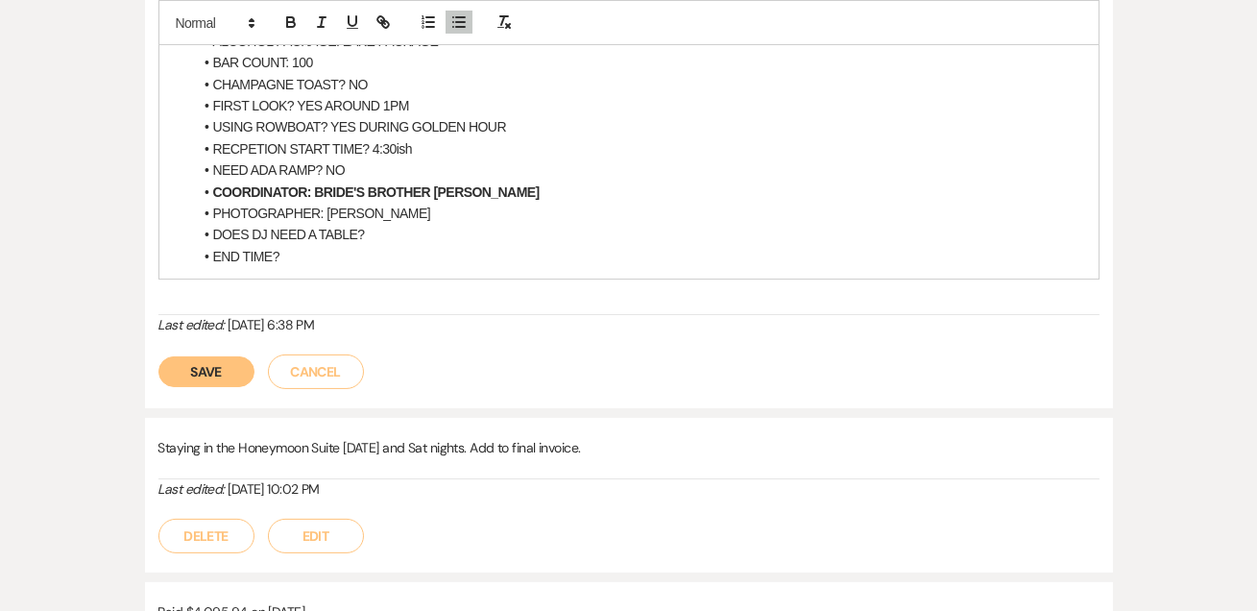
click at [369, 231] on li "DOES DJ NEED A TABLE?" at bounding box center [638, 234] width 891 height 21
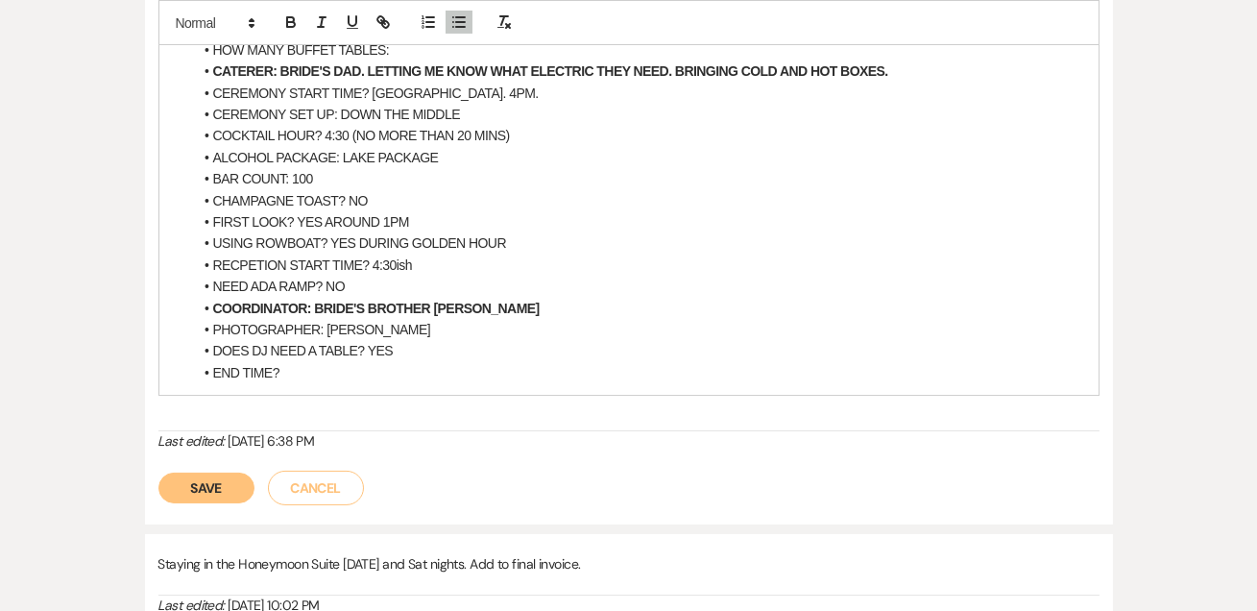
click at [328, 372] on li "END TIME?" at bounding box center [638, 372] width 891 height 21
click at [177, 489] on button "Save" at bounding box center [206, 488] width 96 height 31
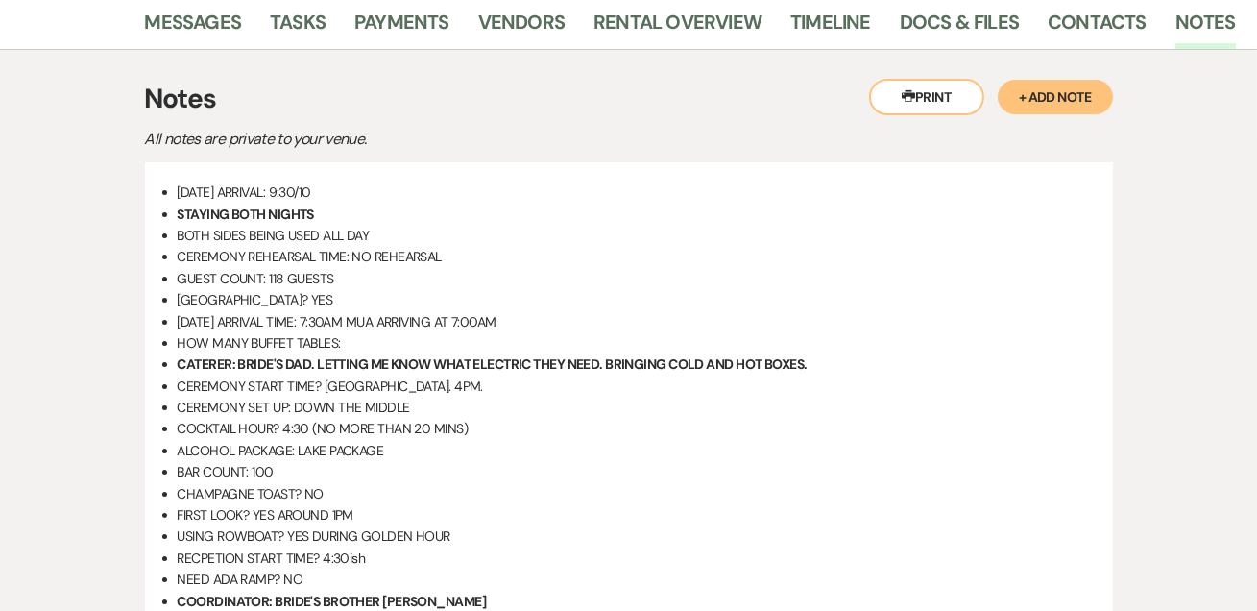
scroll to position [582, 0]
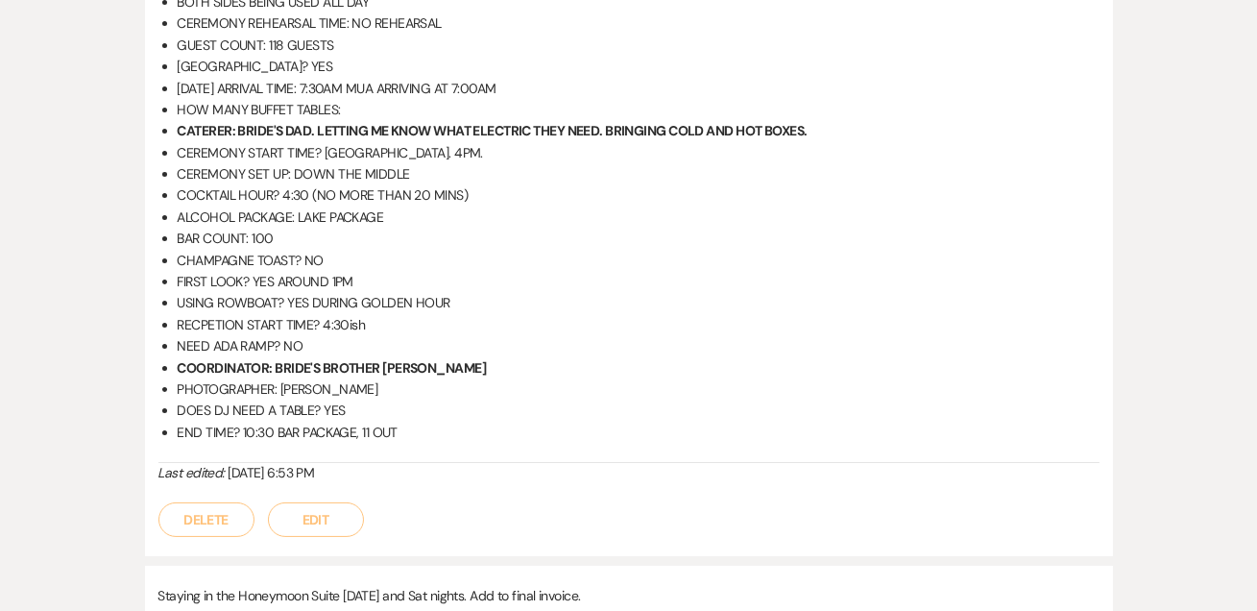
click at [299, 525] on button "Edit" at bounding box center [316, 519] width 96 height 35
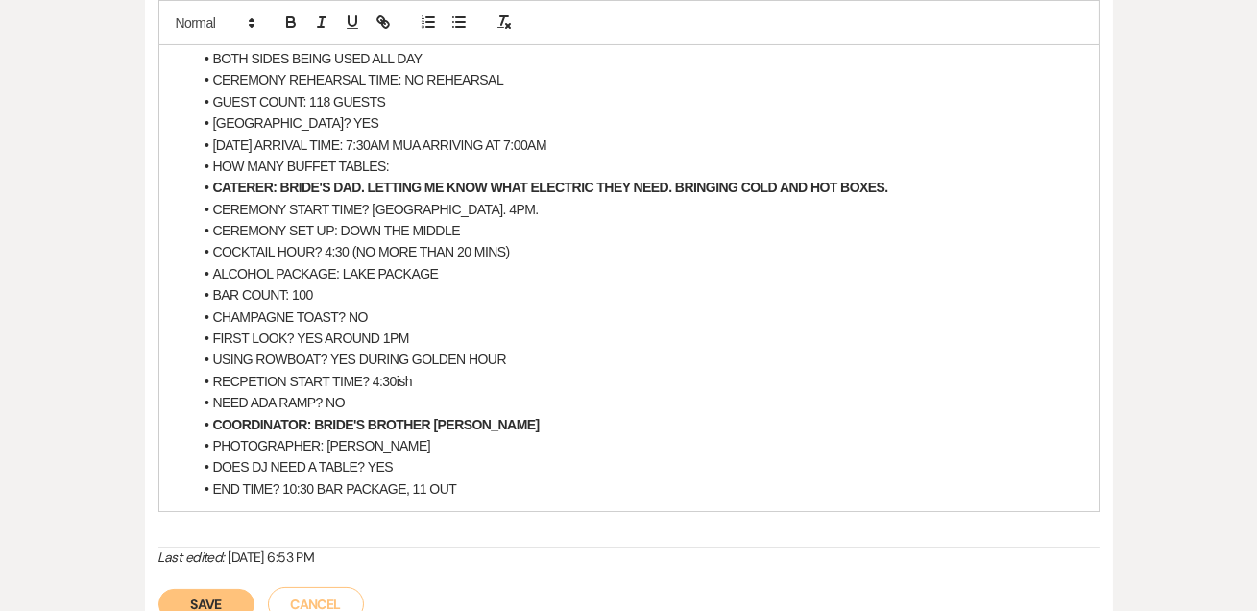
click at [465, 482] on li "END TIME? 10:30 BAR PACKAGE, 11 OUT" at bounding box center [638, 488] width 891 height 21
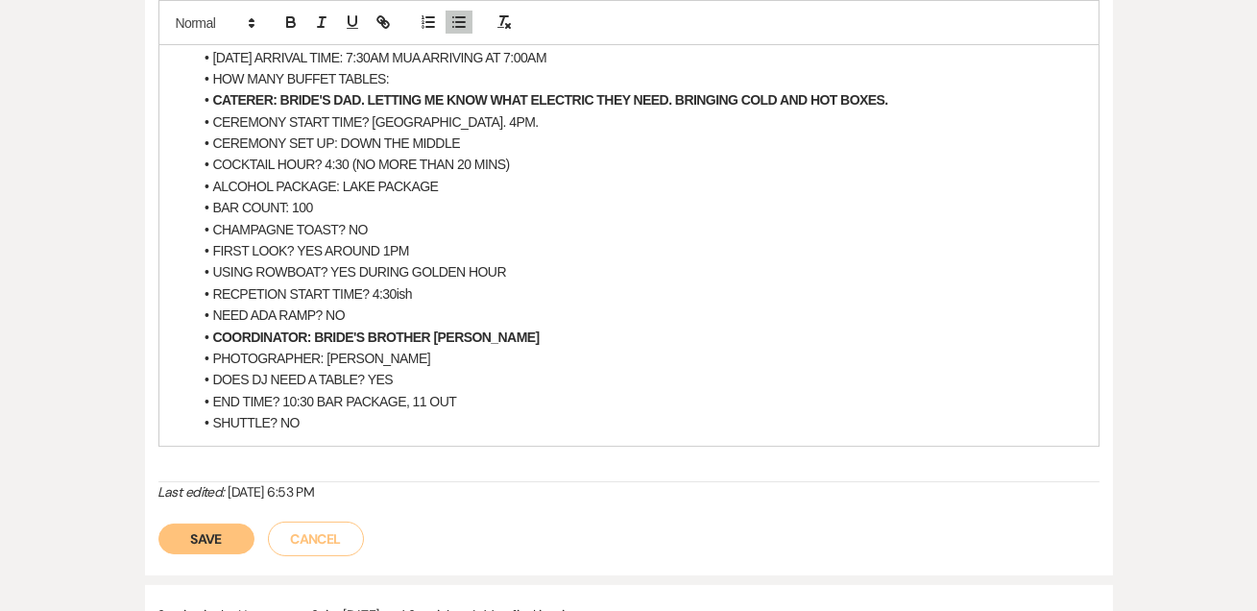
scroll to position [698, 0]
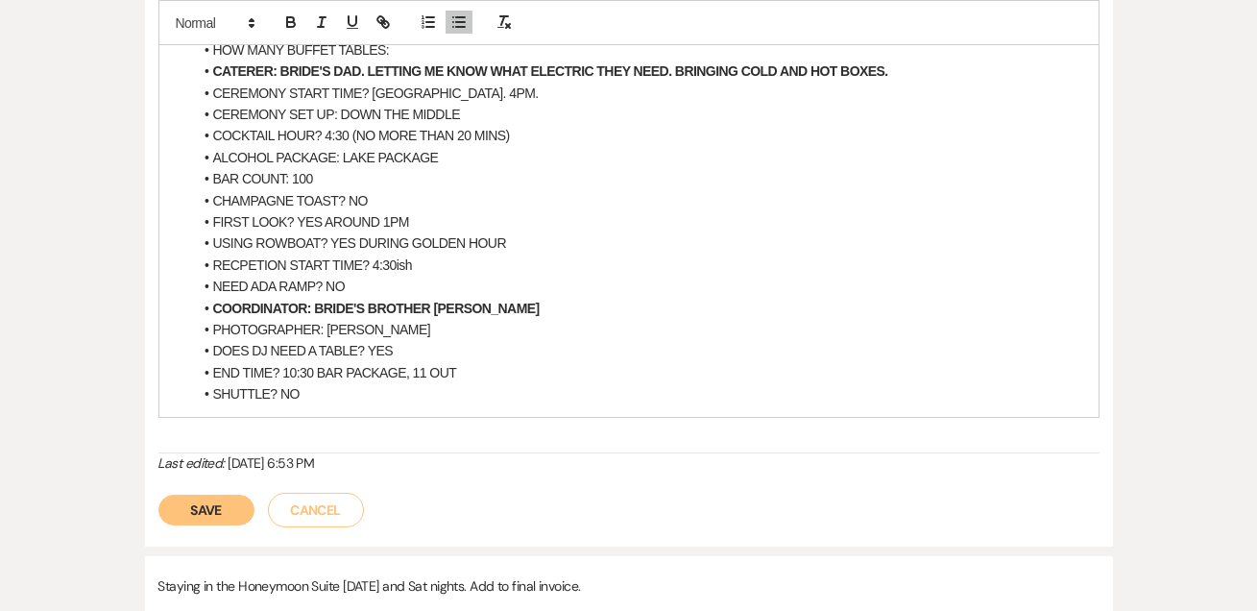
click at [216, 511] on button "Save" at bounding box center [206, 510] width 96 height 31
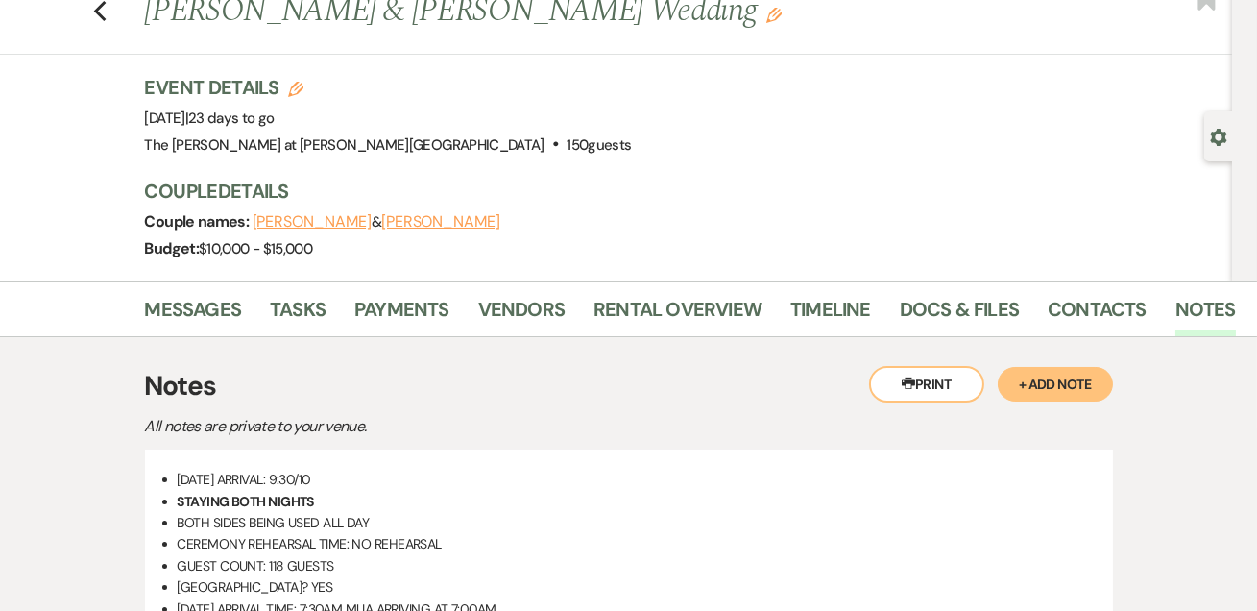
scroll to position [0, 0]
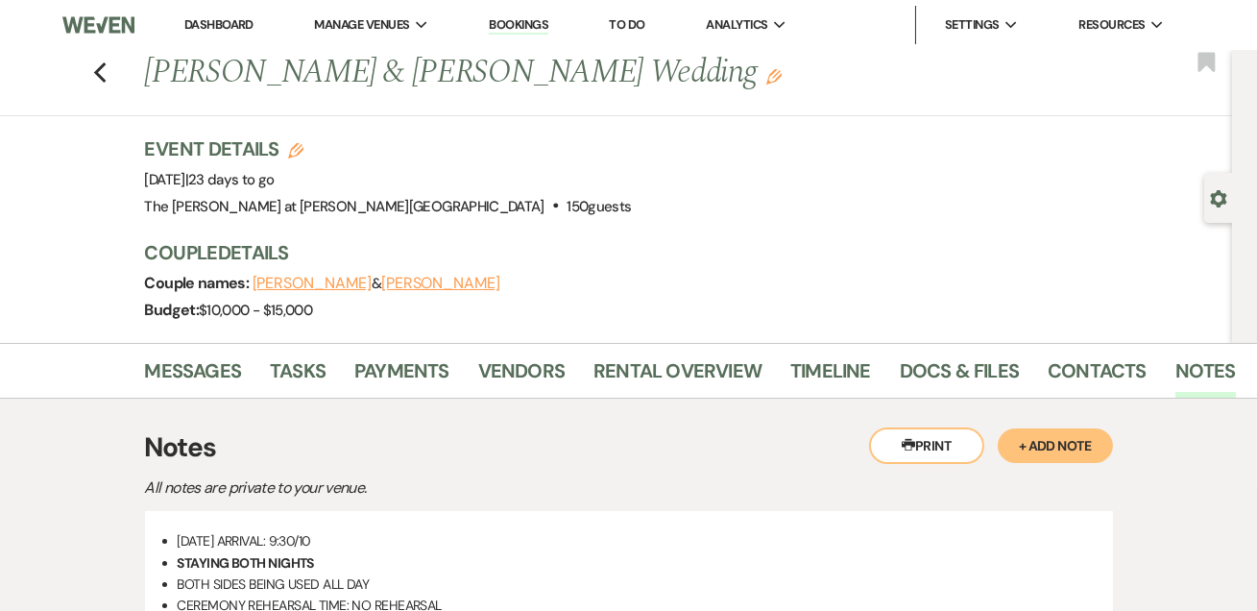
click at [202, 25] on link "Dashboard" at bounding box center [218, 24] width 69 height 16
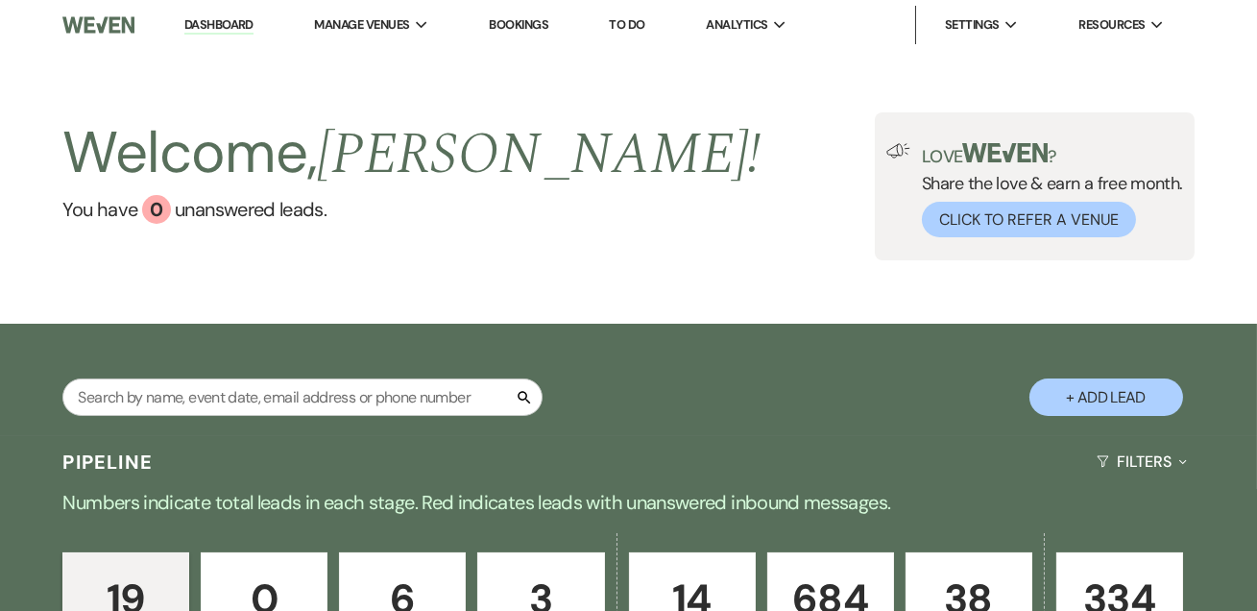
click at [201, 33] on link "Dashboard" at bounding box center [218, 25] width 69 height 18
